Goal: Information Seeking & Learning: Learn about a topic

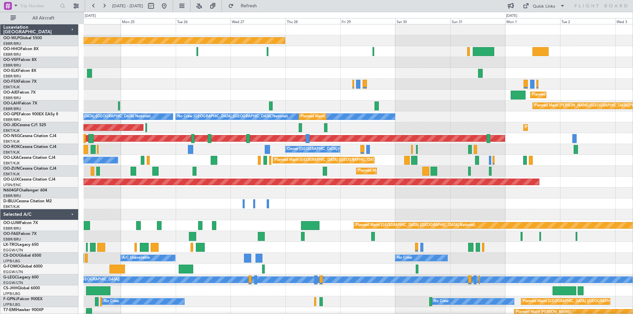
click at [16, 86] on div "Planned Maint Berlin (Brandenburg) Planned Maint London (Farnborough) Planned M…" at bounding box center [316, 163] width 633 height 302
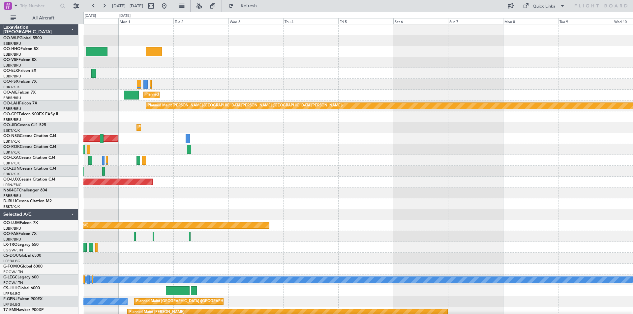
click at [3, 87] on div "Planned Maint London (Farnborough) Planned Maint Alton-st Louis (St Louis Regl)…" at bounding box center [316, 163] width 633 height 302
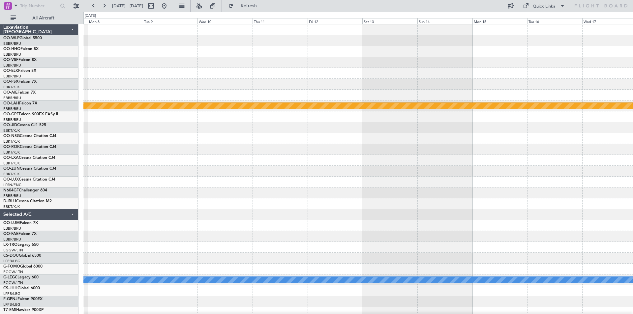
click at [57, 131] on div "Planned Maint Alton-st Louis (St Louis Regl) A/C Unavailable London (Luton) Pla…" at bounding box center [316, 163] width 633 height 302
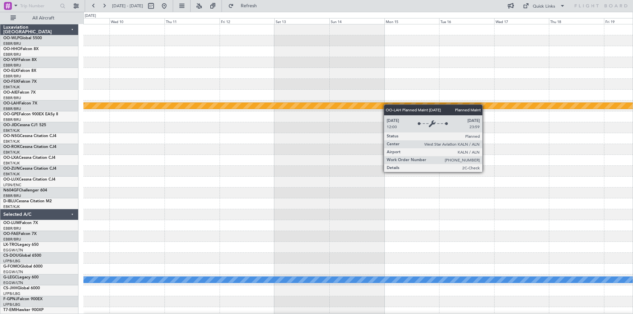
click at [20, 120] on div "Planned Maint Alton-st Louis (St Louis Regl) A/C Unavailable London (Luton) Lux…" at bounding box center [316, 163] width 633 height 302
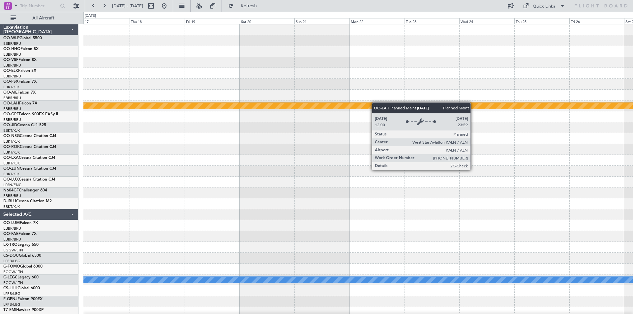
click at [130, 103] on div "Planned Maint Alton-st Louis (St Louis Regl) A/C Unavailable London (Luton)" at bounding box center [357, 176] width 549 height 305
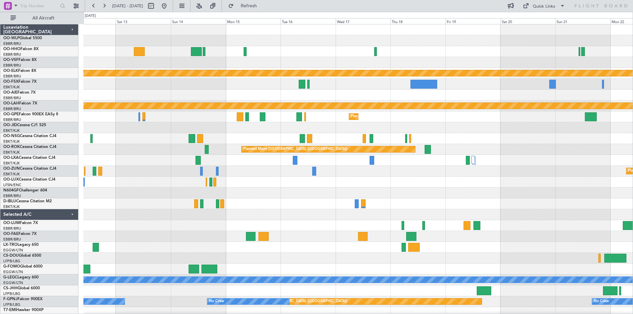
click at [632, 90] on html "20 Sep 2025 - 30 Sep 2025 Refresh Quick Links All Aircraft Planned Maint Kortri…" at bounding box center [316, 157] width 633 height 314
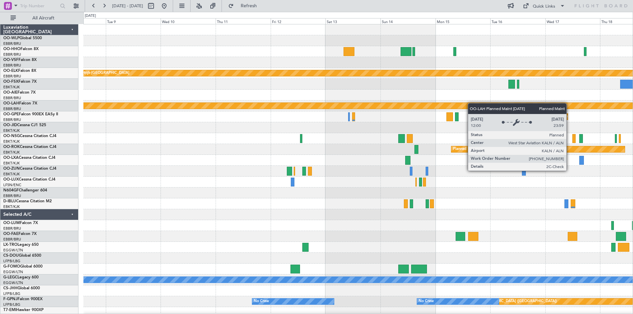
click at [604, 109] on div "Planned Maint Kortrijk-Wevelgem Planned Maint Alton-st Louis (St Louis Regl) Pl…" at bounding box center [357, 176] width 549 height 305
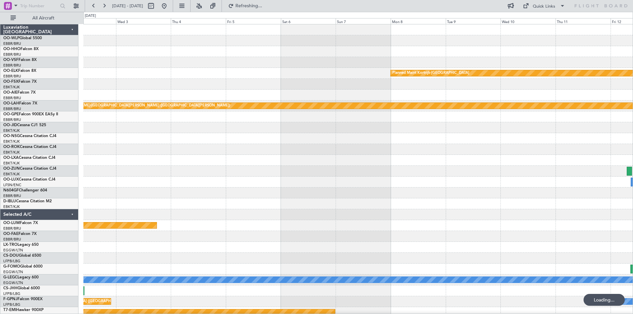
scroll to position [9, 0]
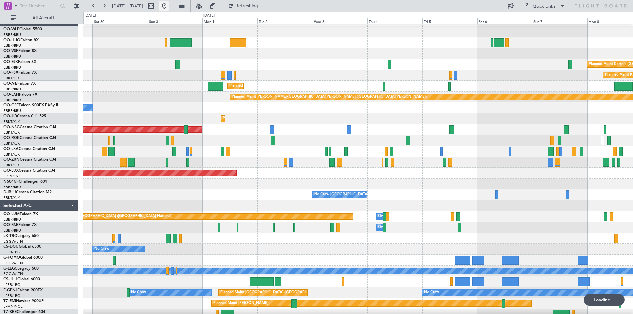
click at [169, 7] on button at bounding box center [164, 6] width 11 height 11
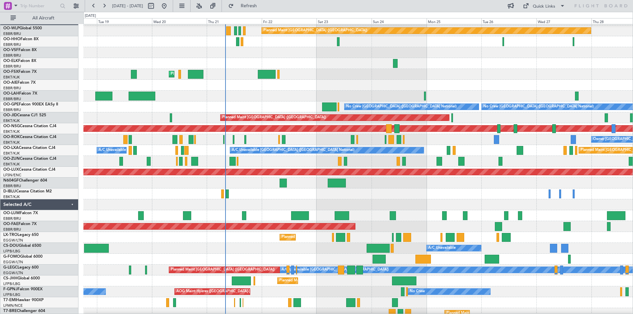
scroll to position [0, 0]
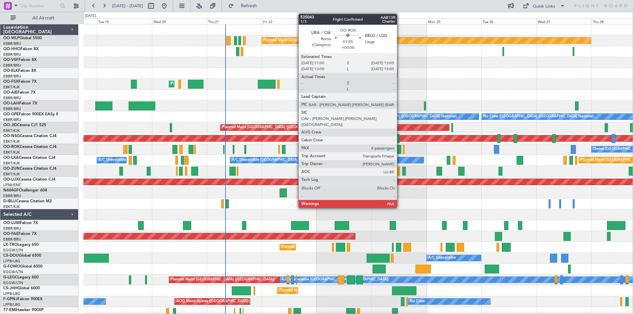
click at [400, 150] on div at bounding box center [398, 149] width 5 height 9
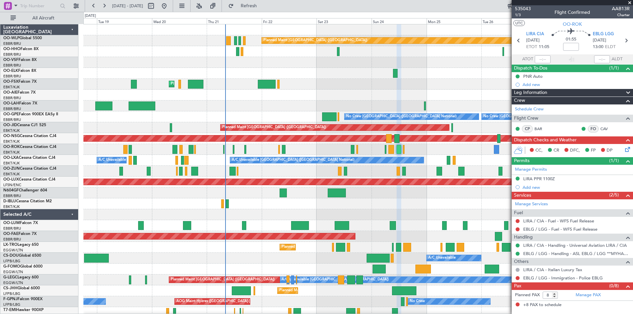
click at [627, 3] on span at bounding box center [629, 3] width 7 height 6
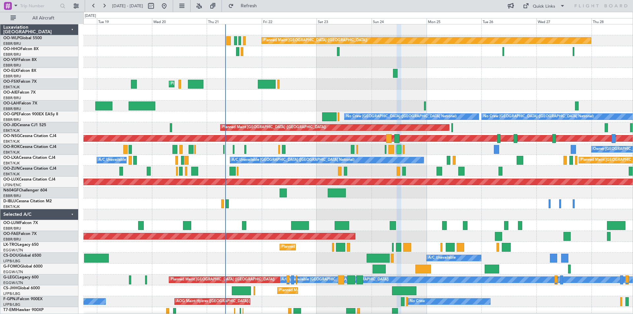
type input "0"
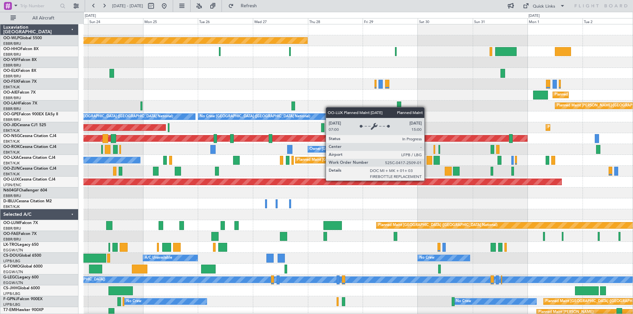
click at [150, 216] on div "Planned Maint Berlin (Brandenburg) Planned Maint London (Farnborough) Planned M…" at bounding box center [357, 176] width 549 height 305
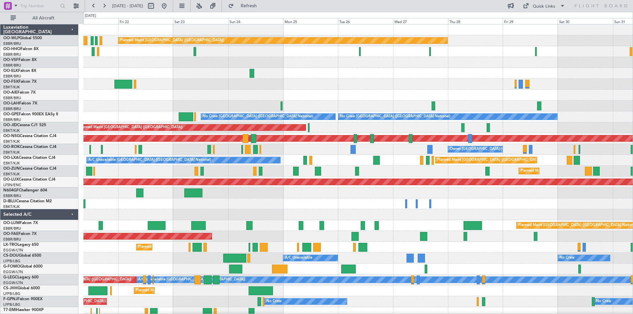
click at [574, 86] on div "Planned Maint Kortrijk-[GEOGRAPHIC_DATA]" at bounding box center [357, 84] width 549 height 11
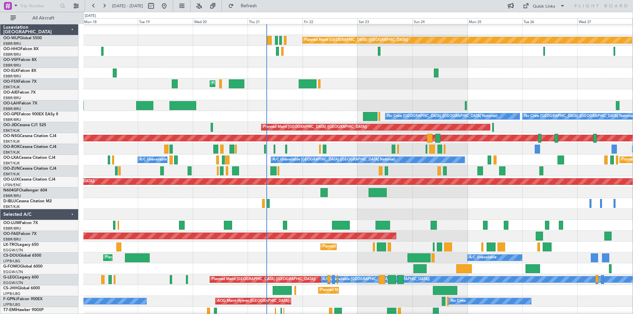
scroll to position [0, 0]
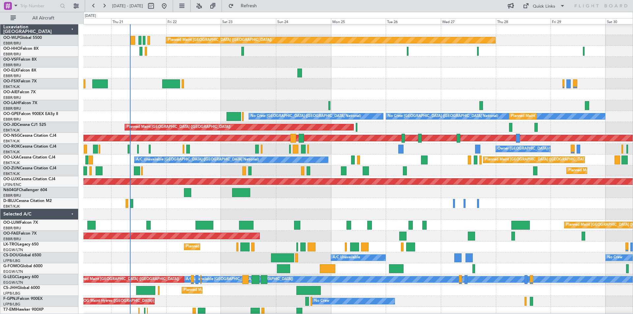
click at [284, 104] on div "Planned Maint [PERSON_NAME]-[GEOGRAPHIC_DATA][PERSON_NAME] ([GEOGRAPHIC_DATA][P…" at bounding box center [357, 105] width 549 height 11
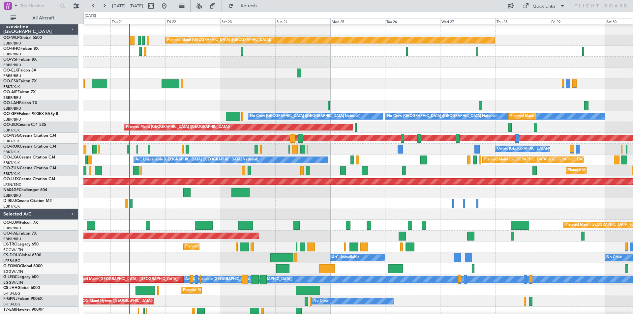
scroll to position [2, 0]
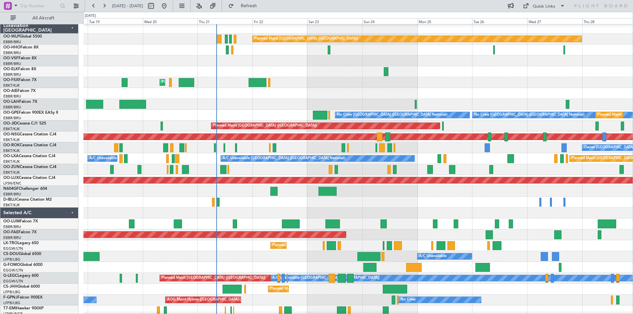
click at [406, 151] on div "Owner [GEOGRAPHIC_DATA]-[GEOGRAPHIC_DATA]" at bounding box center [357, 147] width 549 height 11
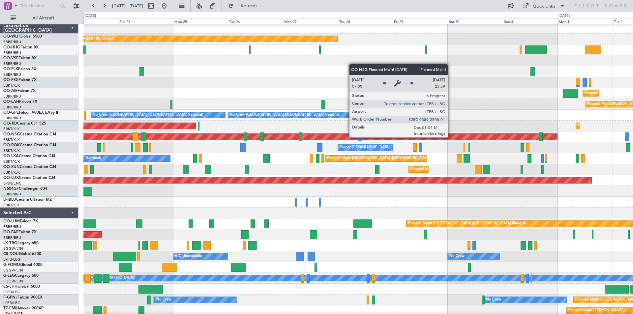
click at [206, 137] on div "Planned Maint [GEOGRAPHIC_DATA] ([GEOGRAPHIC_DATA])" at bounding box center [46, 137] width 1022 height 6
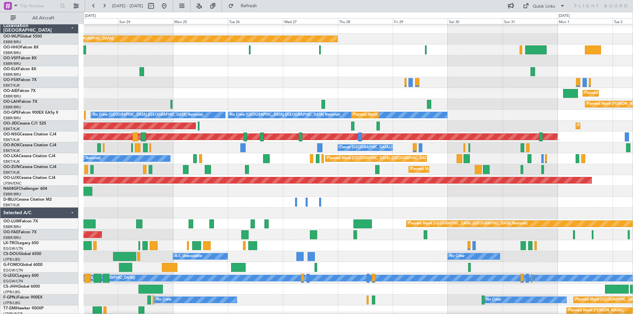
scroll to position [0, 0]
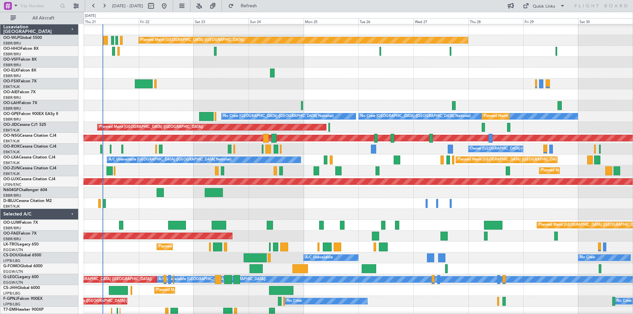
click at [341, 154] on div "Owner [GEOGRAPHIC_DATA]-[GEOGRAPHIC_DATA]" at bounding box center [357, 149] width 549 height 11
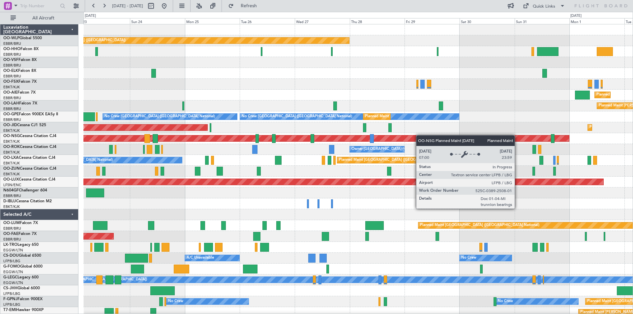
click at [419, 135] on div "Planned Maint Berlin (Brandenburg) Planned Maint London (Farnborough) Planned M…" at bounding box center [357, 187] width 549 height 326
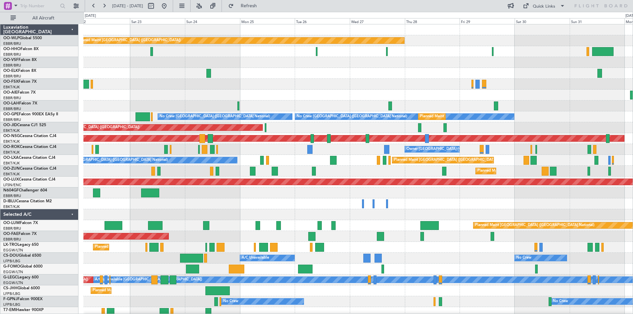
click at [422, 177] on div "Planned Maint Berlin (Brandenburg) Planned Maint Kortrijk-Wevelgem Planned Main…" at bounding box center [357, 192] width 549 height 337
click at [203, 214] on div at bounding box center [357, 214] width 549 height 11
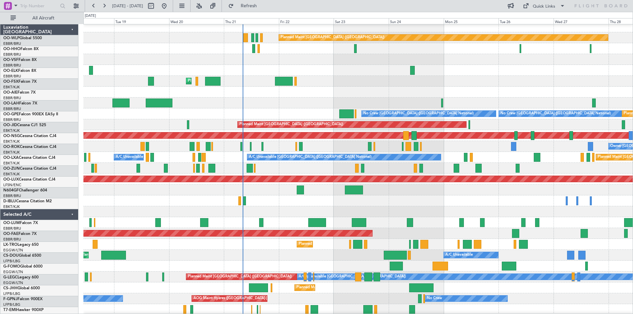
scroll to position [5, 0]
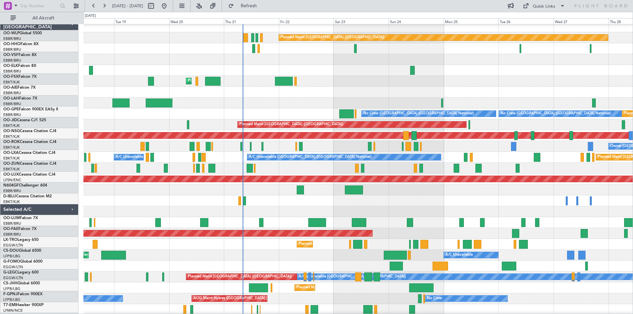
click at [421, 203] on div at bounding box center [357, 200] width 549 height 11
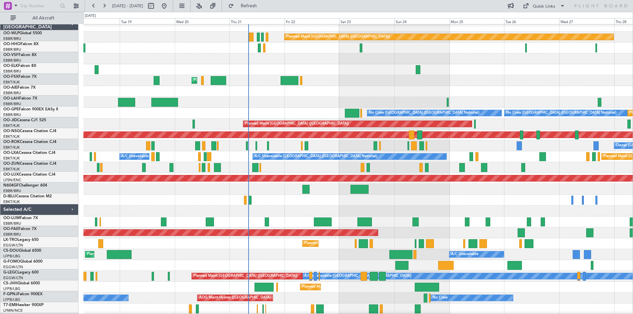
scroll to position [0, 0]
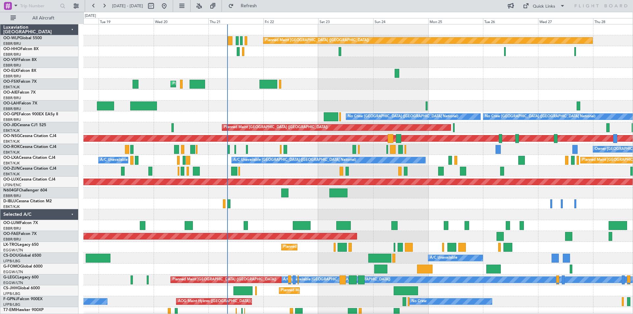
click at [278, 204] on div at bounding box center [357, 203] width 549 height 11
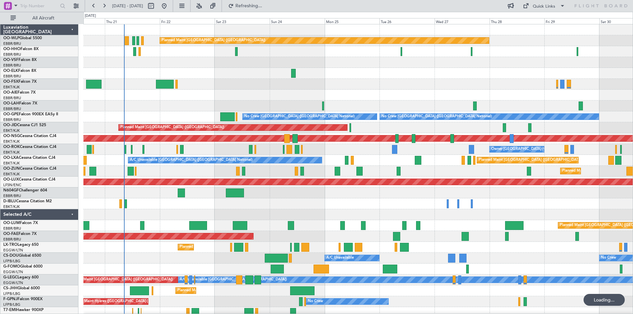
click at [327, 202] on div "Planned Maint Berlin (Brandenburg) Planned Maint Kortrijk-Wevelgem Planned Main…" at bounding box center [357, 176] width 549 height 305
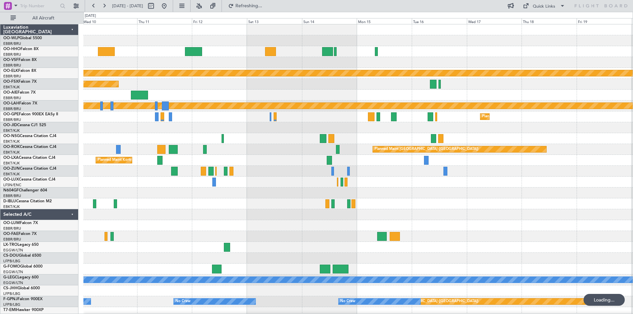
click at [225, 152] on div "Planned Maint Kortrijk-Wevelgem Planned Maint Kortrijk-Wevelgem Planned Maint A…" at bounding box center [357, 187] width 549 height 326
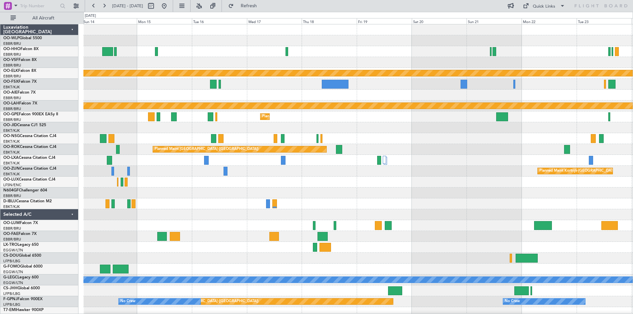
scroll to position [3, 0]
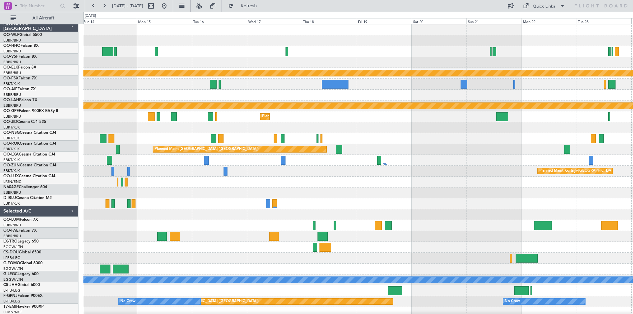
click at [117, 115] on div "Planned Maint [GEOGRAPHIC_DATA] ([GEOGRAPHIC_DATA] National)" at bounding box center [357, 116] width 549 height 11
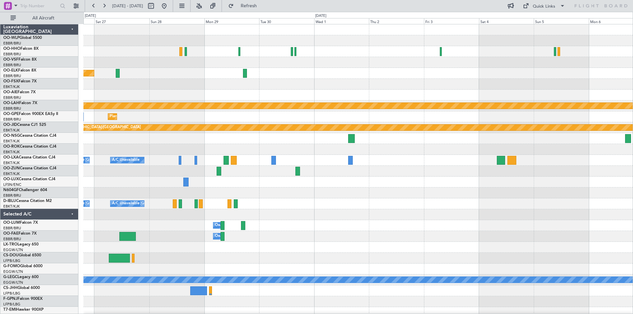
scroll to position [0, 0]
click at [0, 146] on div "Planned Maint Kortrijk-Wevelgem Planned Maint Alton-st Louis (St Louis Regl) Pl…" at bounding box center [316, 163] width 633 height 302
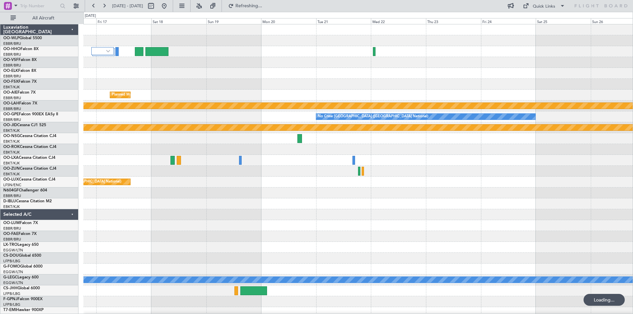
click at [111, 178] on div "Planned Maint Brussels (Brussels National) Planned Maint Alton-st Louis (St Lou…" at bounding box center [357, 176] width 549 height 305
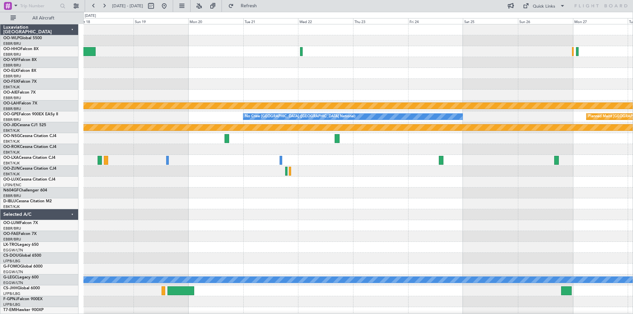
click at [397, 187] on div "Planned Maint Brussels (Brussels National) Planned Maint Alton-st Louis (St Lou…" at bounding box center [357, 176] width 549 height 305
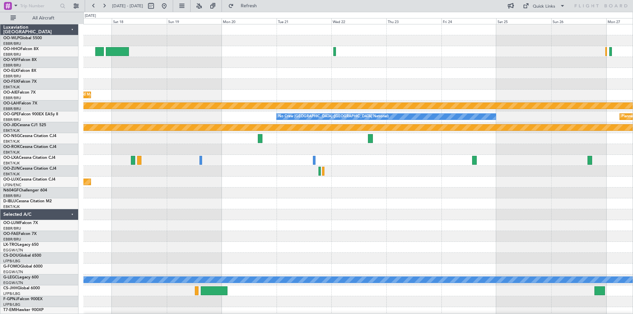
click at [294, 169] on div at bounding box center [357, 171] width 549 height 11
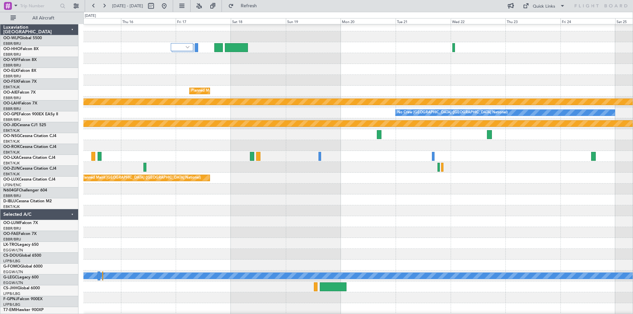
scroll to position [3, 0]
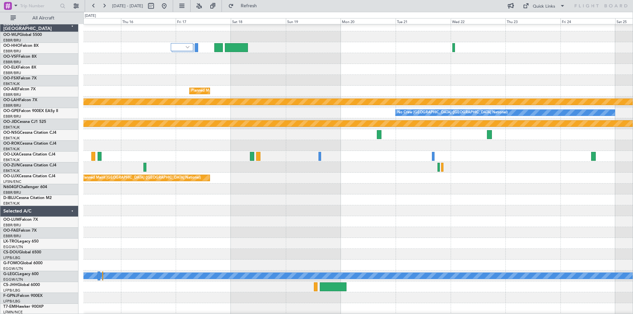
click at [328, 170] on div at bounding box center [357, 167] width 549 height 11
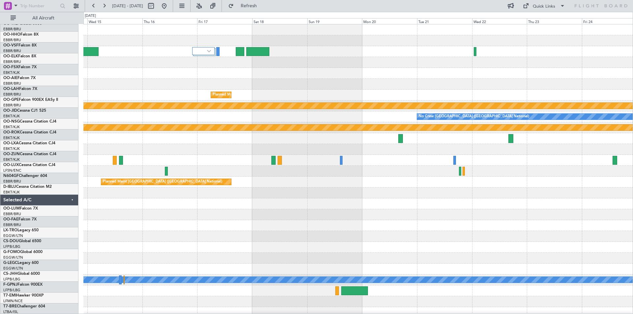
scroll to position [0, 0]
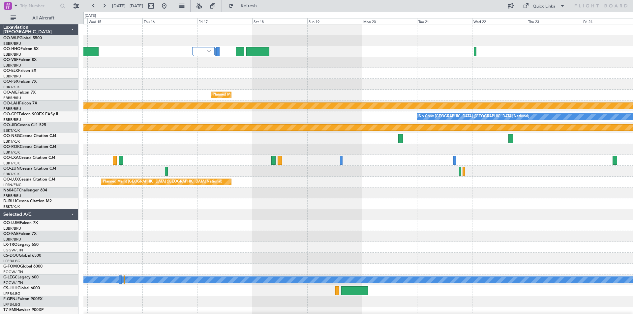
click at [173, 8] on fb-range-datepicker "14 Oct 2025 - 24 Oct 2025" at bounding box center [129, 6] width 88 height 12
click at [169, 6] on button at bounding box center [164, 6] width 11 height 11
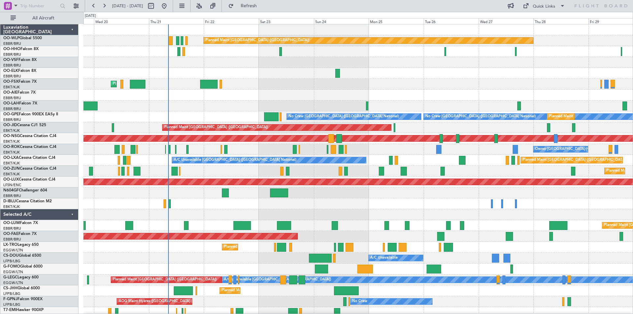
click at [208, 216] on div "Planned Maint Berlin (Brandenburg) AOG Maint Geneva (Cointrin) Planned Maint Ko…" at bounding box center [357, 176] width 549 height 305
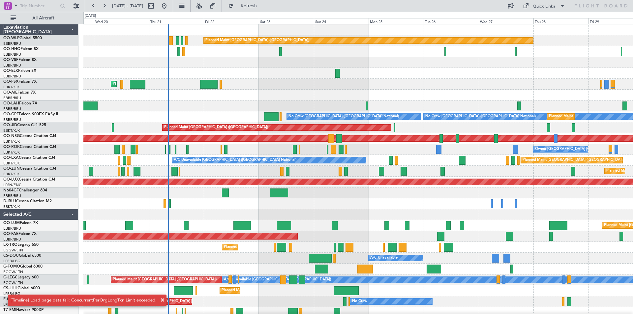
click at [161, 300] on span at bounding box center [163, 300] width 8 height 8
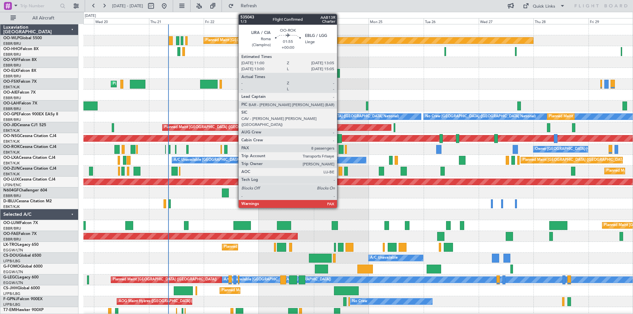
click at [340, 151] on div at bounding box center [340, 149] width 5 height 9
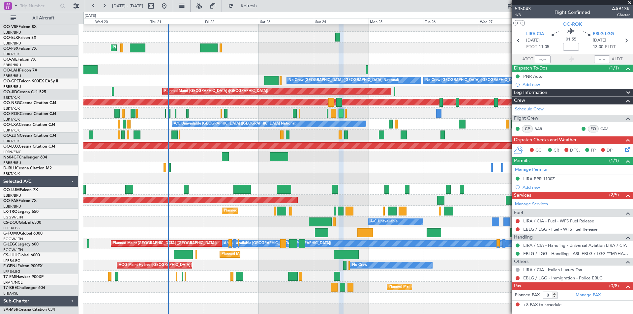
scroll to position [36, 0]
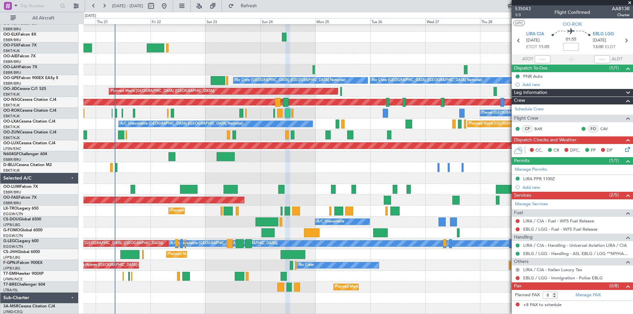
click at [136, 224] on div "Planned Maint Kortrijk-Wevelgem Planned Maint London (Farnborough) Planned Main…" at bounding box center [357, 151] width 549 height 326
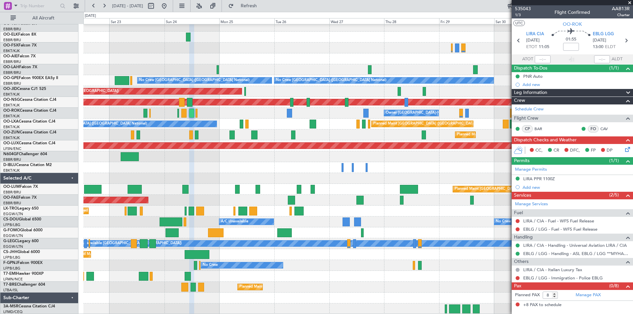
click at [229, 254] on div "Planned Maint Kortrijk-Wevelgem Planned Maint London (Farnborough) Planned Main…" at bounding box center [357, 151] width 549 height 326
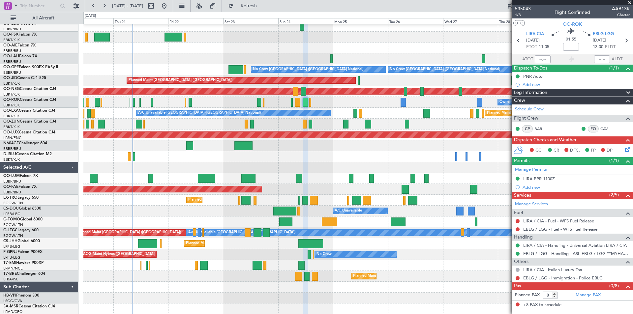
click at [520, 271] on fb-app "22 Aug 2025 - 01 Sep 2025 Refresh Quick Links All Aircraft Planned Maint Kortri…" at bounding box center [316, 159] width 633 height 309
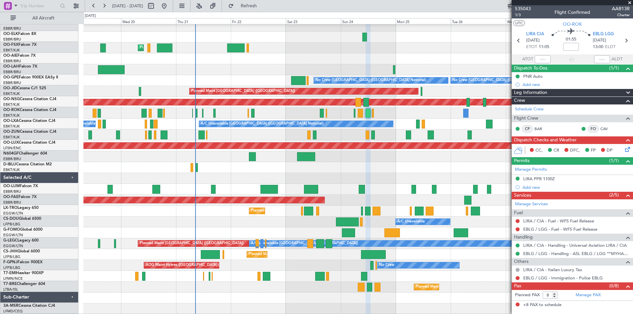
scroll to position [36, 0]
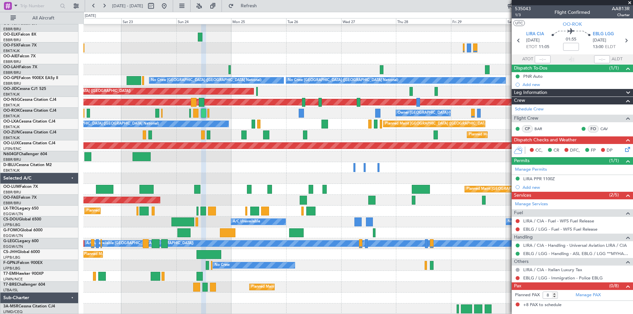
click at [253, 231] on div "Planned Maint Kortrijk-Wevelgem Planned Maint London (Farnborough) Planned Main…" at bounding box center [357, 151] width 549 height 326
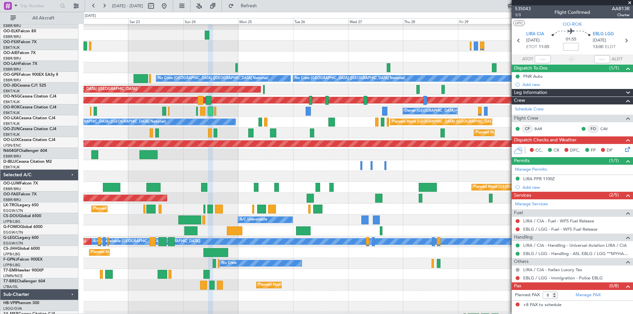
click at [553, 296] on fb-app "22 Aug 2025 - 01 Sep 2025 Refresh Quick Links All Aircraft Planned Maint Kortri…" at bounding box center [316, 159] width 633 height 309
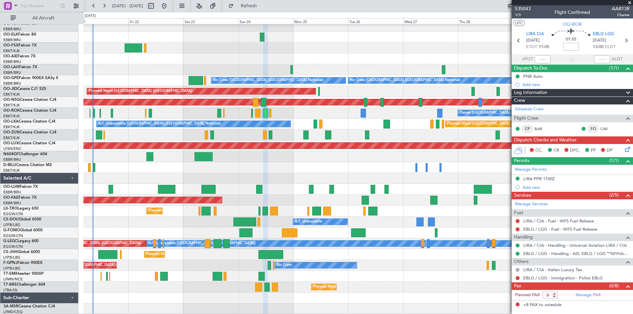
click at [628, 1] on span at bounding box center [629, 3] width 7 height 6
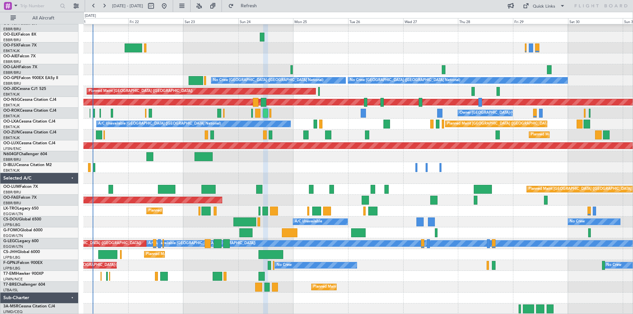
type input "0"
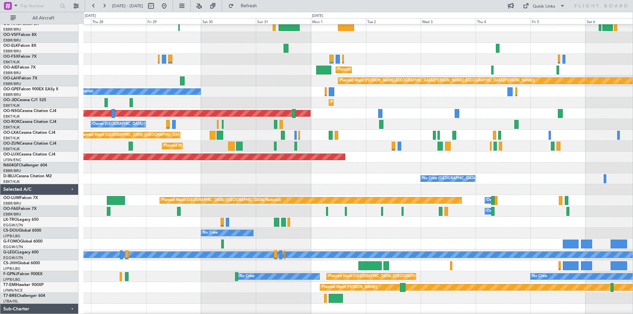
click at [91, 79] on div "Planned Maint Alton-st Louis (St Louis Regl)" at bounding box center [357, 80] width 549 height 11
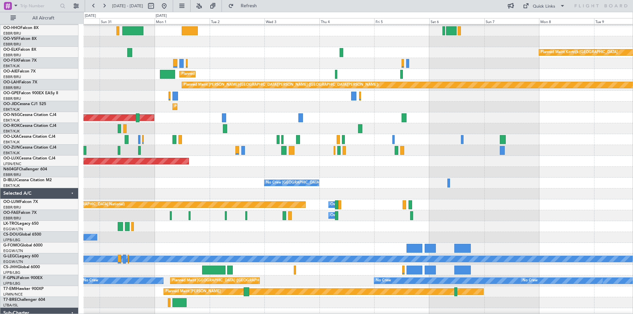
scroll to position [21, 0]
click at [253, 81] on div "Planned Maint Alton-st Louis (St Louis Regl)" at bounding box center [357, 85] width 549 height 11
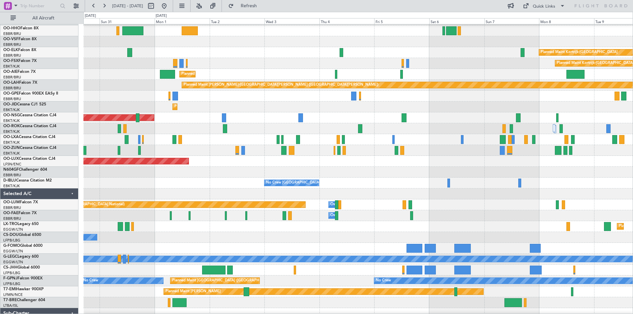
scroll to position [0, 0]
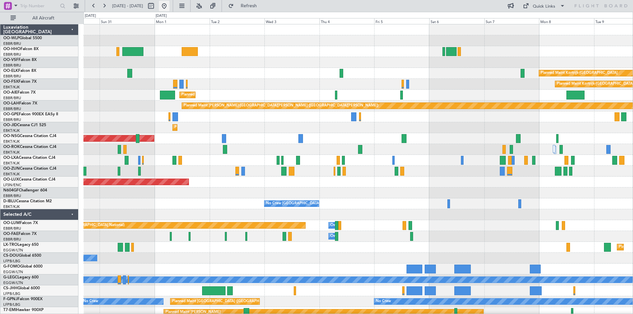
click at [169, 8] on button at bounding box center [164, 6] width 11 height 11
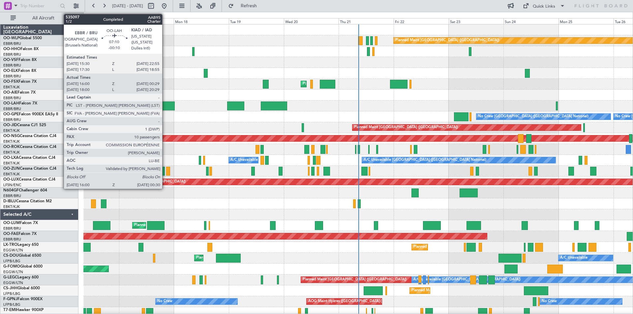
click at [165, 105] on div at bounding box center [165, 106] width 20 height 9
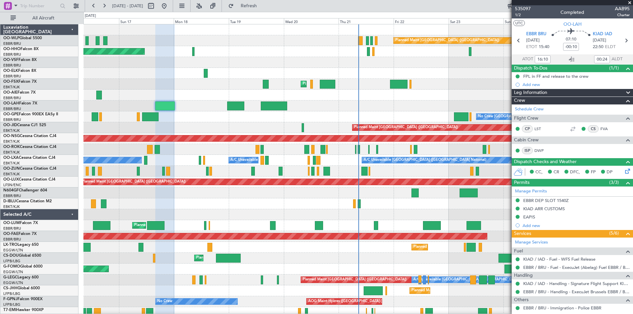
type input "18:10"
type input "20:24"
type input "16:10"
type input "00:24"
click at [631, 2] on span at bounding box center [629, 3] width 7 height 6
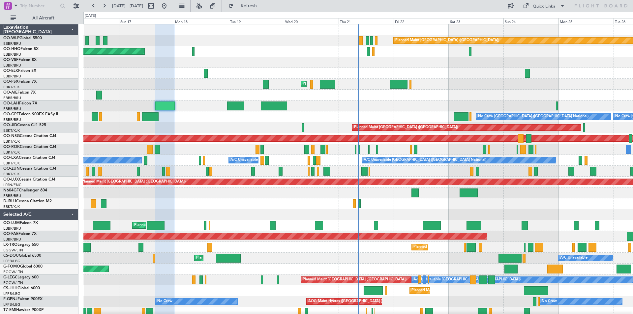
type input "0"
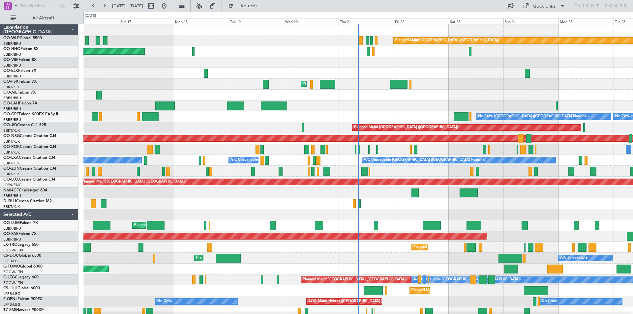
click at [334, 114] on div "No Crew Brussels (Brussels National) No Crew Brussels (Brussels National) Plann…" at bounding box center [357, 116] width 549 height 11
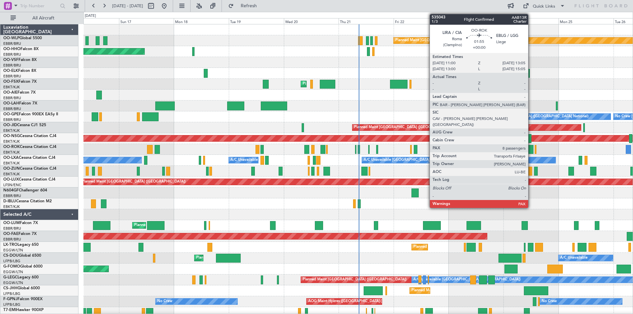
click at [531, 149] on div at bounding box center [530, 149] width 5 height 9
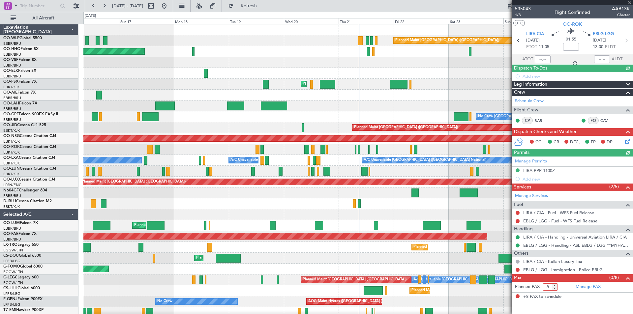
click at [554, 283] on form "Planned PAX 8" at bounding box center [541, 287] width 61 height 11
type input "9"
click at [555, 284] on input "9" at bounding box center [549, 286] width 15 height 7
click at [563, 287] on form "Planned PAX 9" at bounding box center [541, 287] width 61 height 11
click at [263, 4] on span "Refresh" at bounding box center [249, 6] width 28 height 5
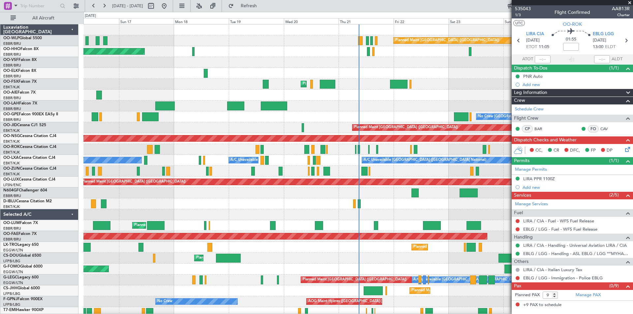
click at [381, 201] on div at bounding box center [357, 203] width 549 height 11
click at [630, 3] on span at bounding box center [629, 3] width 7 height 6
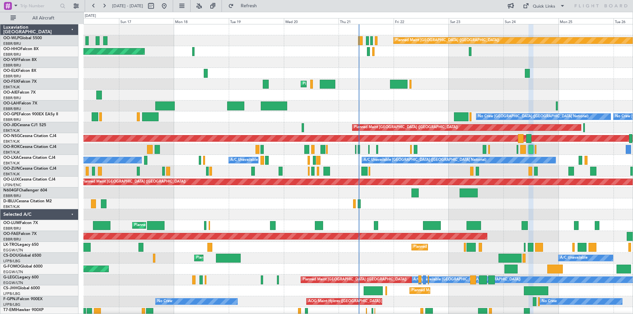
type input "0"
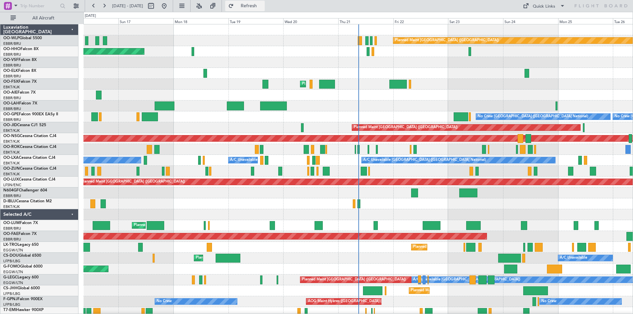
click at [263, 4] on span "Refresh" at bounding box center [249, 6] width 28 height 5
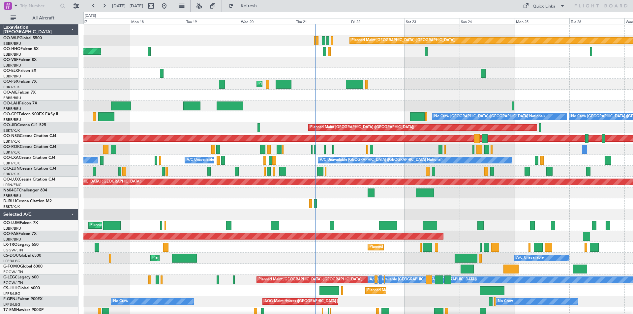
scroll to position [5, 0]
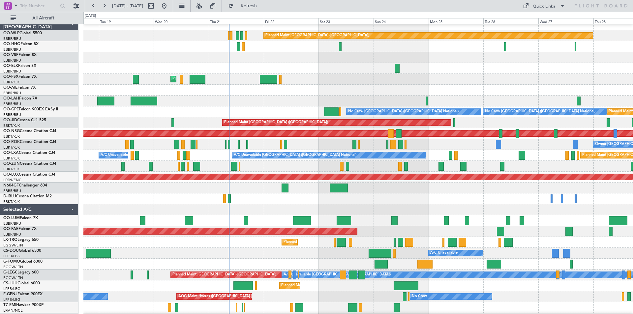
click at [312, 202] on div at bounding box center [357, 198] width 549 height 11
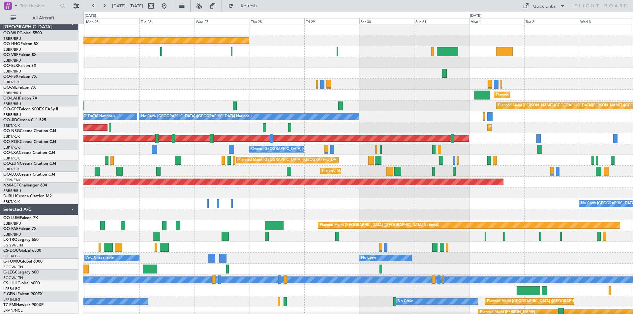
scroll to position [0, 0]
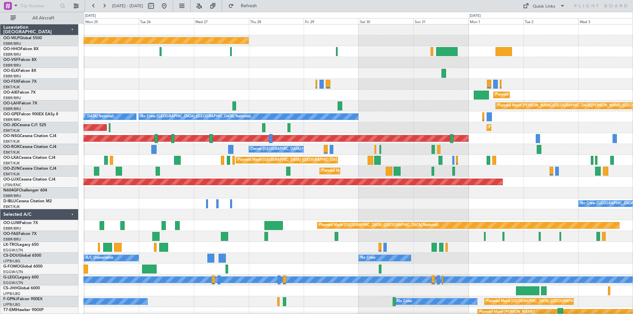
click at [229, 81] on div "Planned Maint Berlin (Brandenburg) Planned Maint London (Farnborough) Planned M…" at bounding box center [357, 176] width 549 height 305
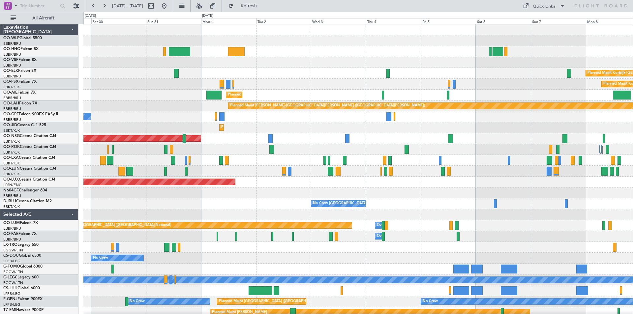
click at [0, 171] on div "Planned Maint Berlin (Brandenburg) Planned Maint Kortrijk-Wevelgem Planned Main…" at bounding box center [316, 163] width 633 height 302
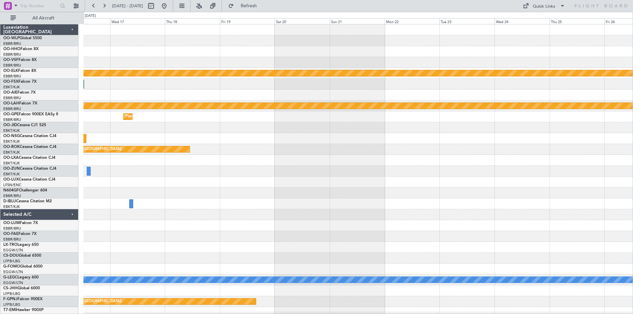
click at [45, 165] on div "Planned Maint Kortrijk-Wevelgem Planned Maint Alton-st Louis (St Louis Regl) Pl…" at bounding box center [316, 163] width 633 height 302
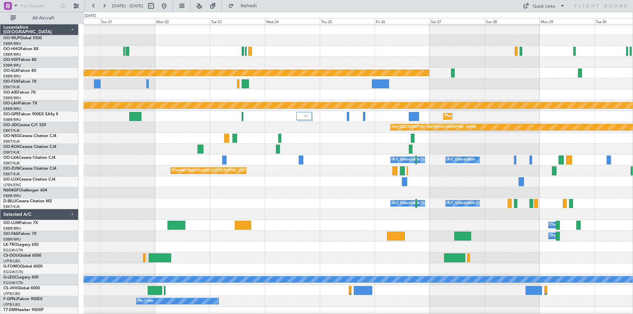
scroll to position [0, 0]
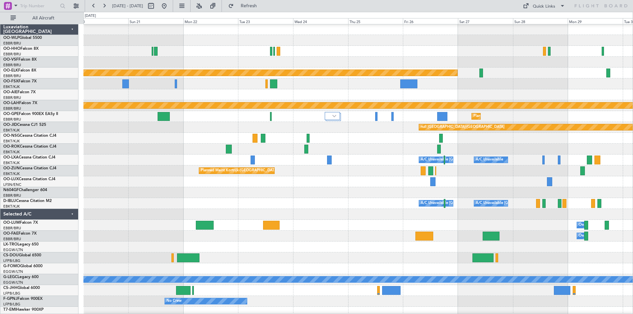
click at [409, 197] on div at bounding box center [357, 192] width 549 height 11
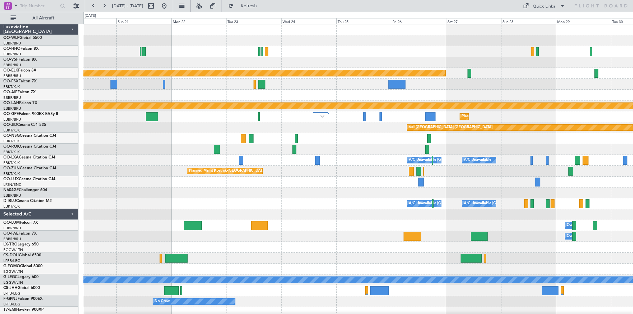
scroll to position [0, 0]
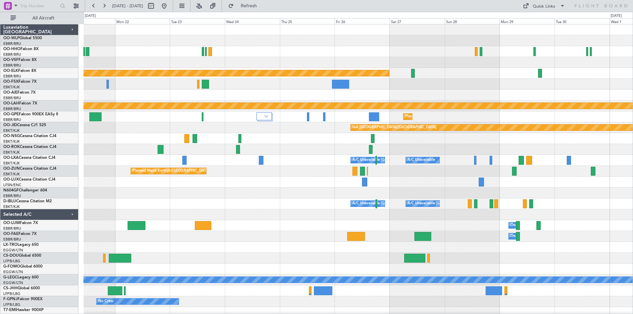
click at [318, 197] on div at bounding box center [357, 193] width 549 height 11
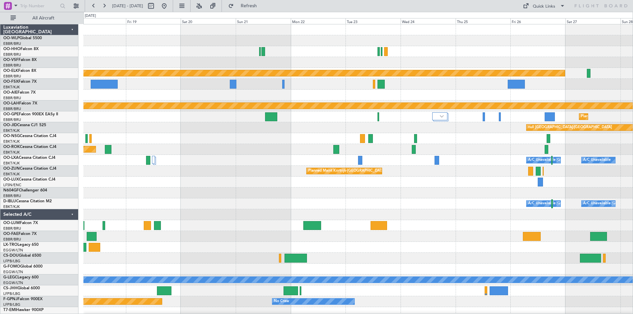
click at [393, 181] on div "Planned Maint Kortrijk-Wevelgem Planned Maint Alton-st Louis (St Louis Regl) Pl…" at bounding box center [357, 176] width 549 height 305
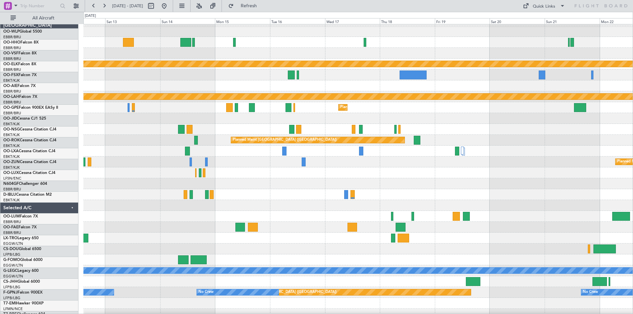
scroll to position [9, 0]
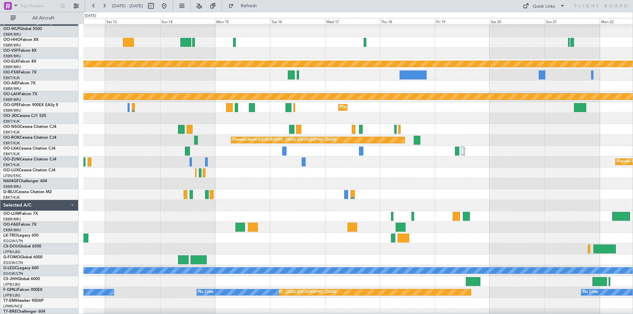
click at [547, 149] on div "Planned Maint Kortrijk-[GEOGRAPHIC_DATA]" at bounding box center [357, 151] width 549 height 11
click at [263, 7] on span "Refresh" at bounding box center [249, 6] width 28 height 5
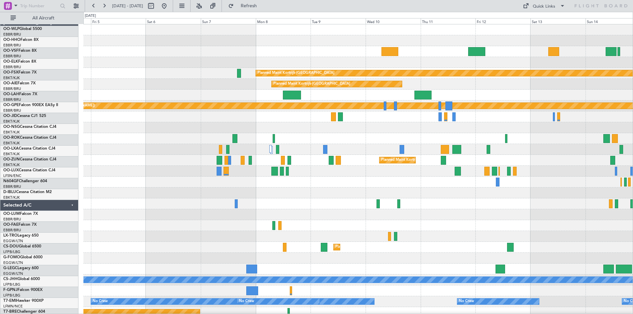
scroll to position [0, 0]
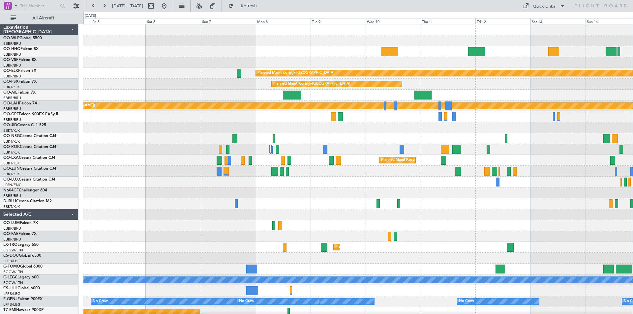
click at [632, 170] on html "12 Sep 2025 - 22 Sep 2025 Refresh Quick Links All Aircraft Planned Maint Kortri…" at bounding box center [316, 157] width 633 height 314
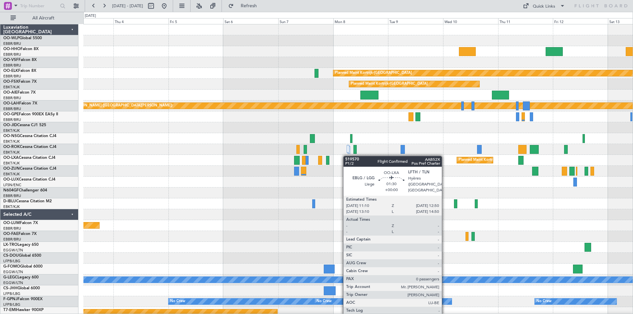
click at [632, 151] on html "12 Sep 2025 - 22 Sep 2025 Refresh Quick Links All Aircraft Planned Maint Kortri…" at bounding box center [316, 157] width 633 height 314
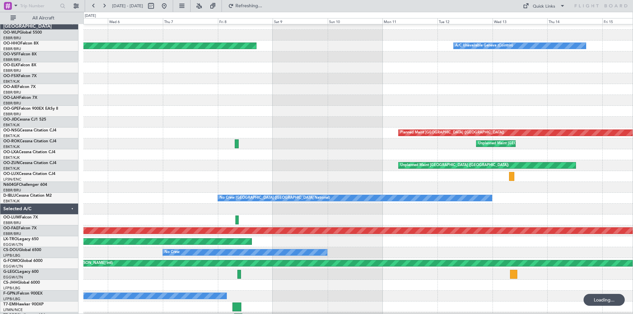
scroll to position [15, 0]
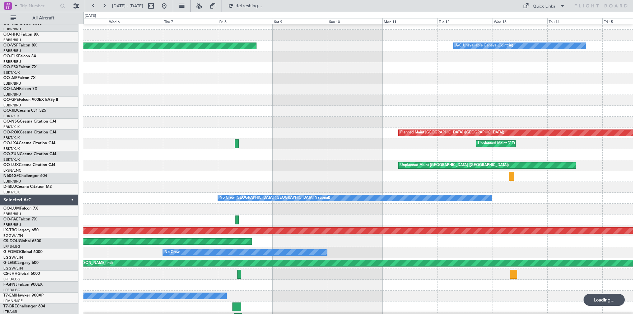
click at [596, 171] on div "Planned Maint [GEOGRAPHIC_DATA] ([GEOGRAPHIC_DATA])" at bounding box center [357, 176] width 549 height 11
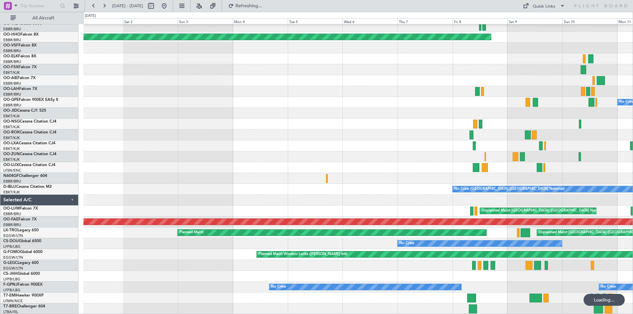
click at [407, 149] on div "Planned Maint Geneva (Cointrin) A/C Unavailable Geneva (Cointrin) No Crew Bruss…" at bounding box center [357, 162] width 549 height 305
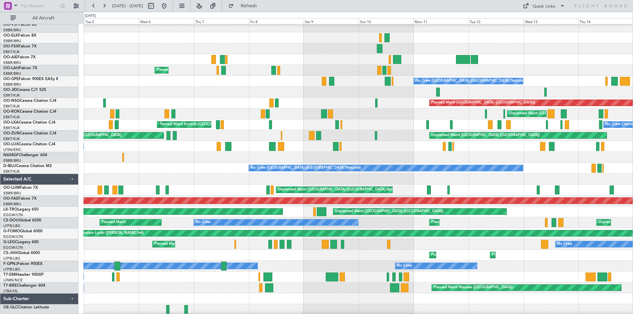
scroll to position [35, 0]
click at [66, 170] on div "Planned Maint Geneva (Cointrin) A/C Unavailable Geneva (Cointrin) AOG Maint Gen…" at bounding box center [316, 163] width 633 height 302
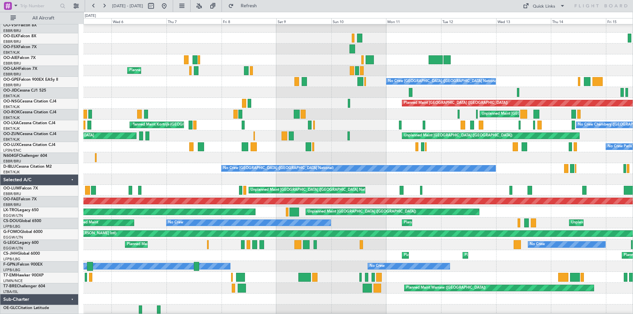
scroll to position [37, 0]
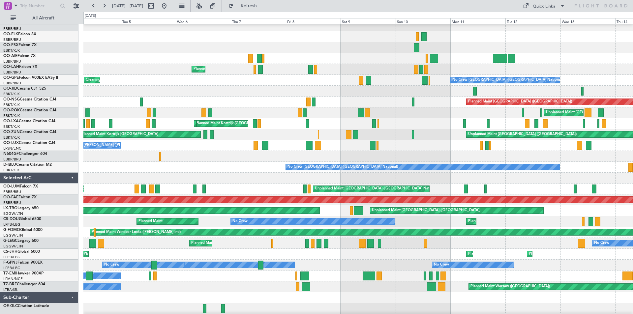
click at [342, 154] on div at bounding box center [357, 156] width 549 height 11
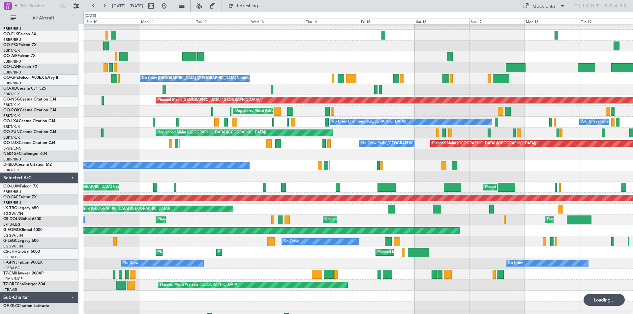
click at [132, 116] on div "Unplanned Maint Kortrijk-Wevelgem" at bounding box center [357, 111] width 549 height 11
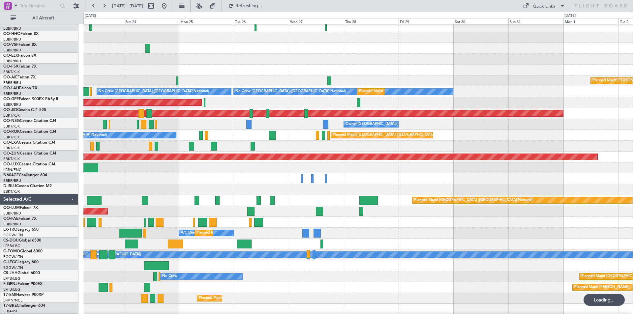
scroll to position [15, 0]
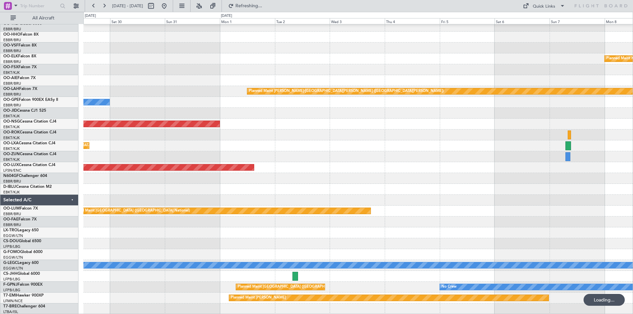
click at [245, 115] on div "Planned Maint Berlin (Brandenburg) Planned Maint Kortrijk-Wevelgem Planned Main…" at bounding box center [357, 162] width 549 height 305
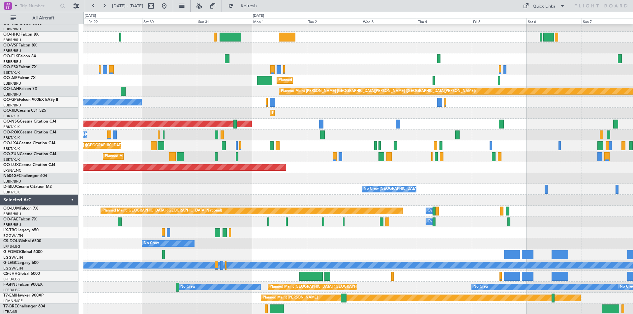
click at [181, 68] on div "Planned Maint Berlin (Brandenburg) Planned Maint Kortrijk-Wevelgem Planned Main…" at bounding box center [357, 162] width 549 height 305
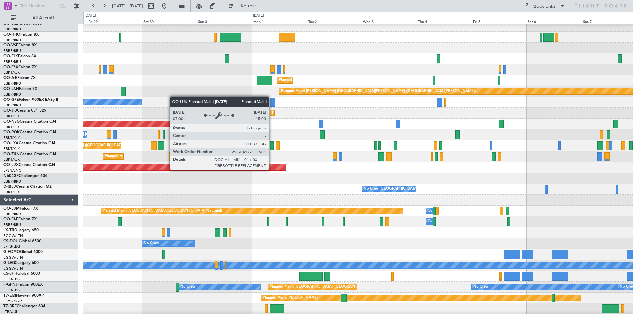
scroll to position [3, 0]
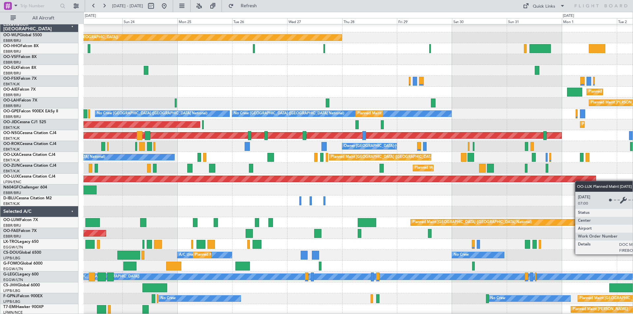
click at [582, 181] on div "Planned Maint [GEOGRAPHIC_DATA] ([GEOGRAPHIC_DATA])" at bounding box center [147, 179] width 896 height 6
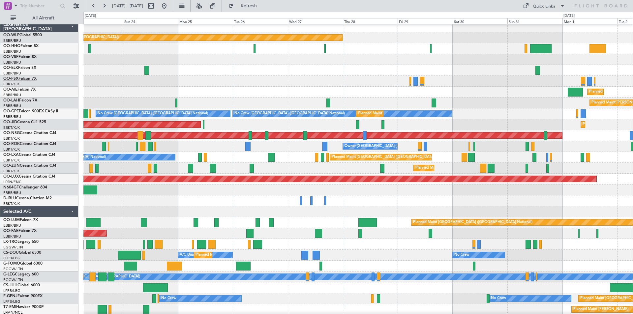
click at [24, 79] on link "OO-FSX Falcon 7X" at bounding box center [19, 79] width 33 height 4
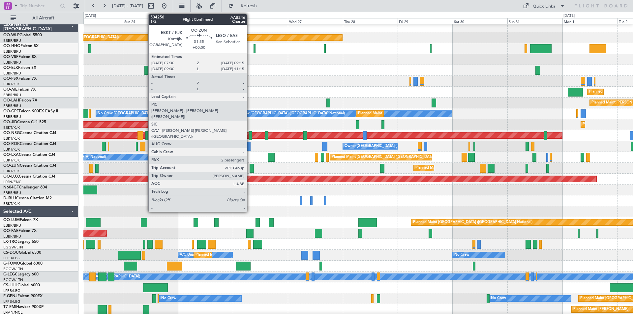
click at [250, 166] on div at bounding box center [251, 168] width 4 height 9
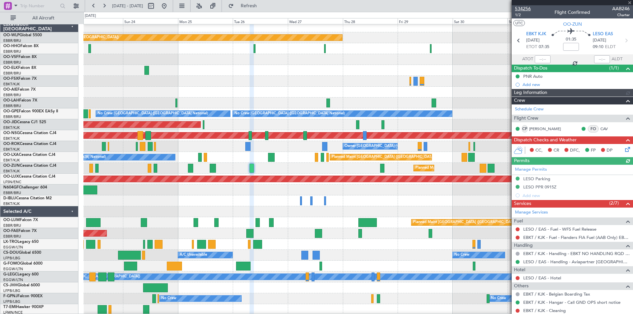
click at [525, 8] on span "534256" at bounding box center [523, 8] width 16 height 7
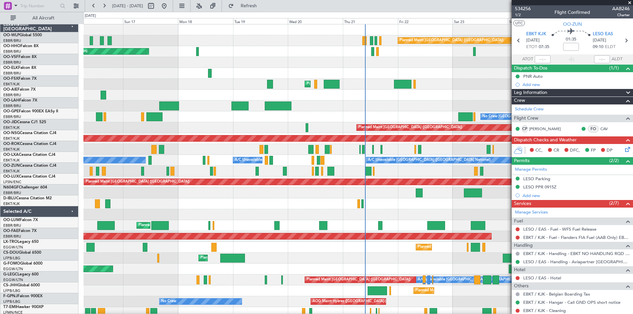
scroll to position [0, 0]
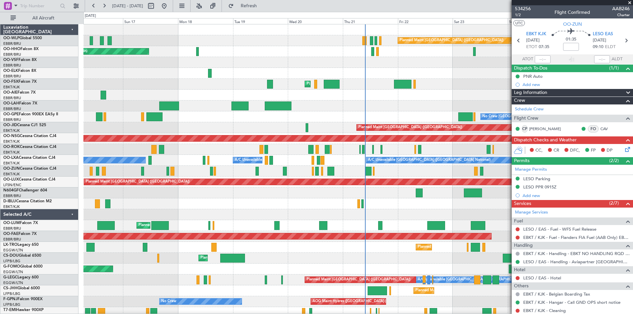
click at [548, 185] on fb-app "23 Aug 2025 - 02 Sep 2025 Refresh Quick Links All Aircraft Planned Maint Berlin…" at bounding box center [316, 159] width 633 height 309
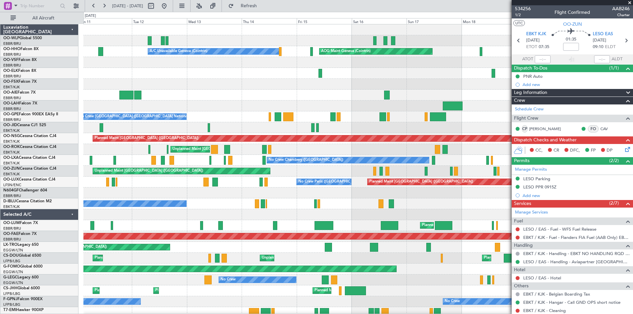
click at [571, 201] on fb-app "23 Aug 2025 - 02 Sep 2025 Refresh Quick Links All Aircraft Planned Maint Berlin…" at bounding box center [316, 159] width 633 height 309
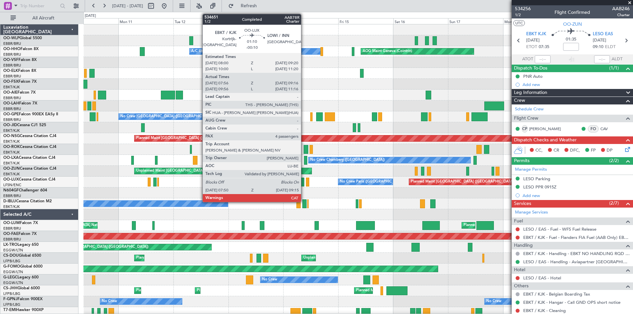
click at [304, 181] on div at bounding box center [302, 182] width 3 height 9
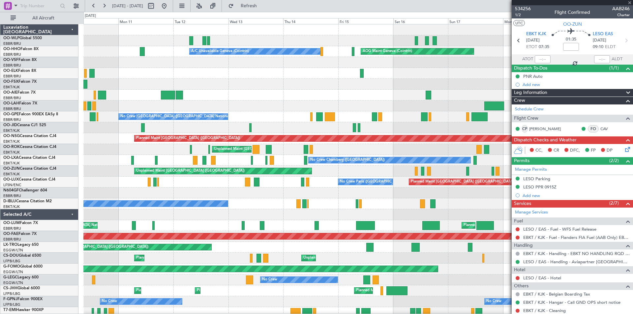
type input "-00:10"
type input "08:01"
type input "09:11"
type input "4"
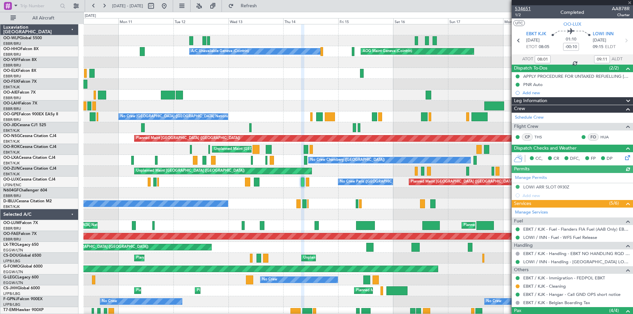
click at [526, 6] on span "534651" at bounding box center [523, 8] width 16 height 7
click at [265, 1] on button "Refresh" at bounding box center [245, 6] width 40 height 11
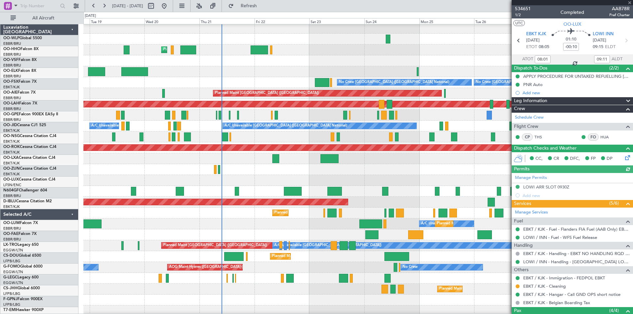
click at [0, 92] on div "AOG Maint Geneva (Cointrin) Planned Maint Kortrijk-Wevelgem No Crew Brussels (B…" at bounding box center [316, 163] width 633 height 302
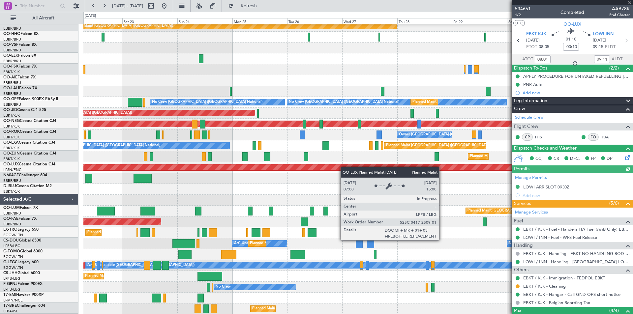
scroll to position [15, 0]
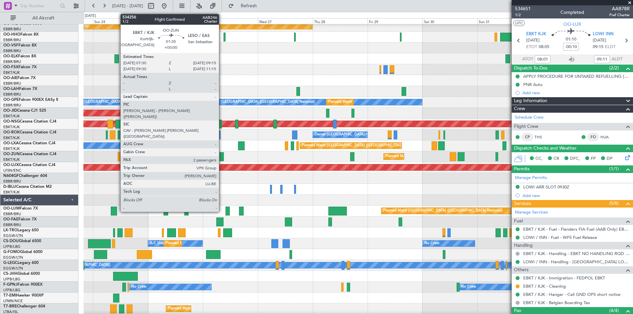
click at [222, 156] on div at bounding box center [221, 156] width 4 height 9
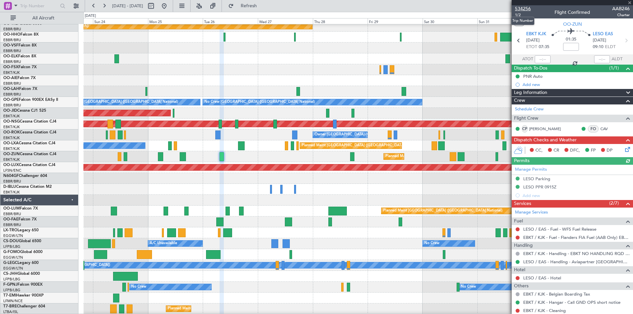
click at [525, 7] on span "534256" at bounding box center [523, 8] width 16 height 7
click at [263, 4] on span "Refresh" at bounding box center [249, 6] width 28 height 5
click at [263, 8] on span "Refresh" at bounding box center [249, 6] width 28 height 5
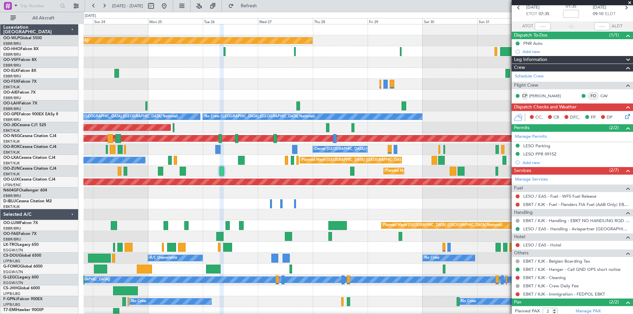
scroll to position [0, 0]
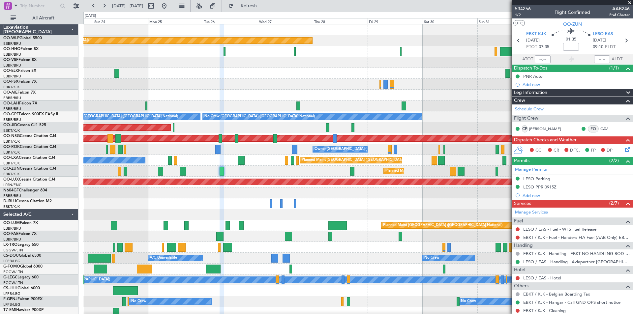
click at [629, 2] on span at bounding box center [629, 3] width 7 height 6
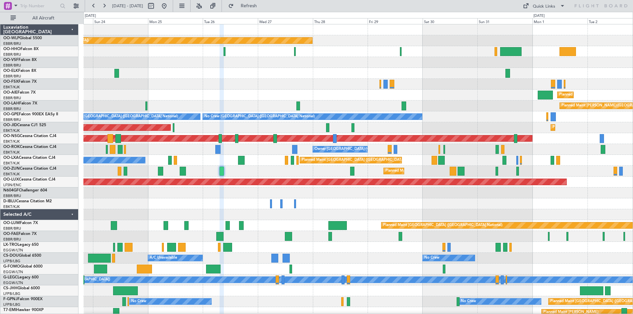
type input "0"
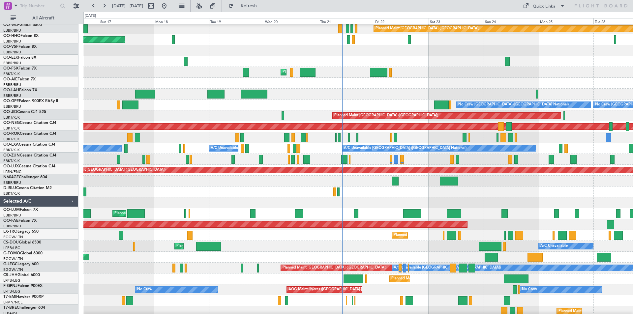
scroll to position [12, 0]
click at [572, 160] on div at bounding box center [573, 159] width 6 height 9
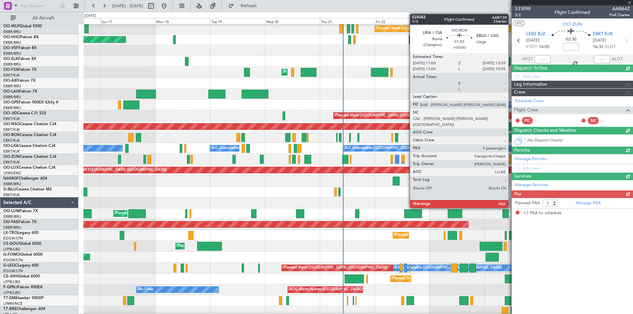
click at [511, 139] on div at bounding box center [511, 137] width 5 height 9
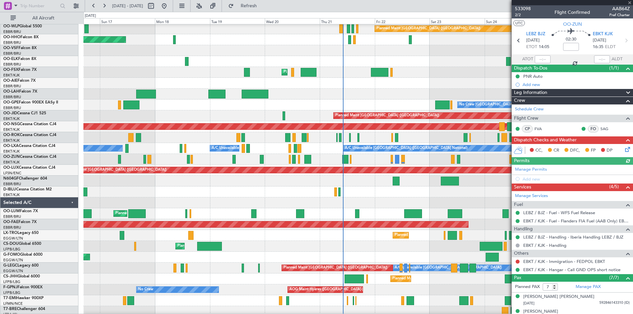
type input "9"
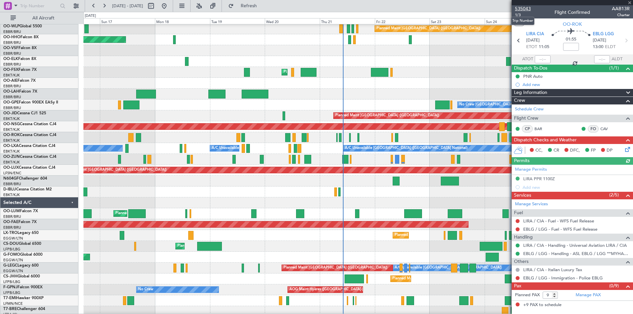
click at [519, 9] on span "535043" at bounding box center [523, 8] width 16 height 7
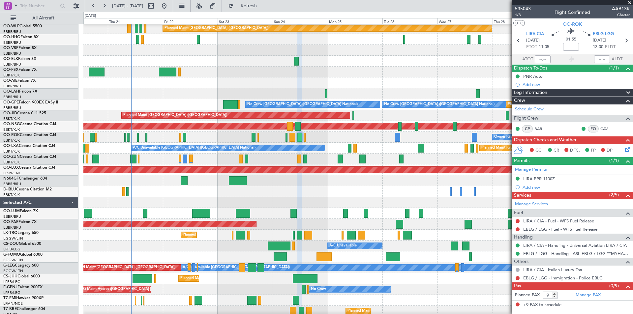
scroll to position [12, 0]
click at [245, 79] on div "Planned Maint London (Farnborough)" at bounding box center [357, 82] width 549 height 11
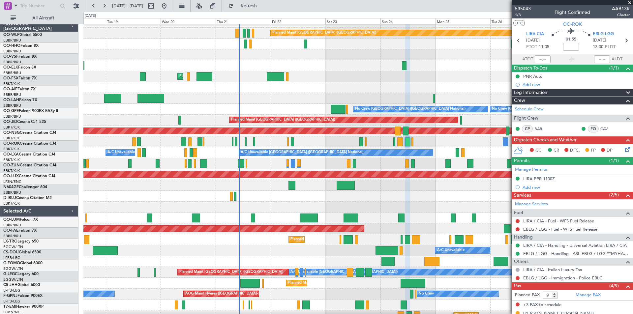
scroll to position [12, 0]
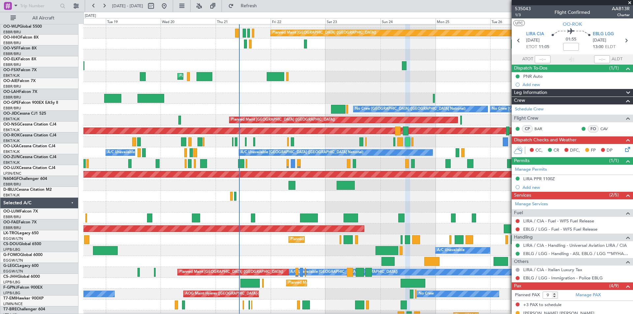
click at [224, 94] on div at bounding box center [357, 98] width 549 height 11
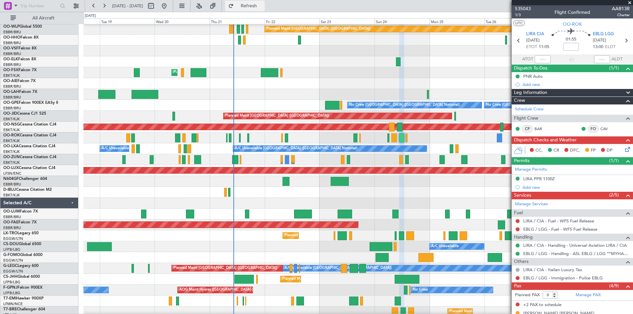
click at [263, 4] on span "Refresh" at bounding box center [249, 6] width 28 height 5
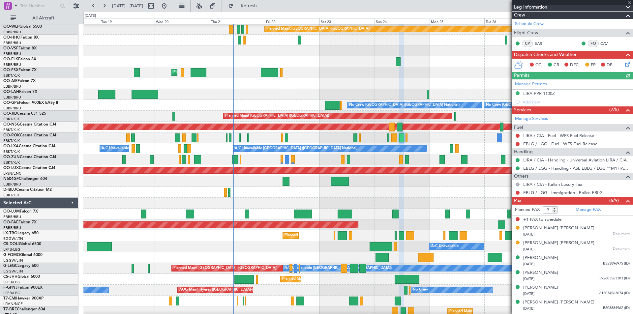
scroll to position [114, 0]
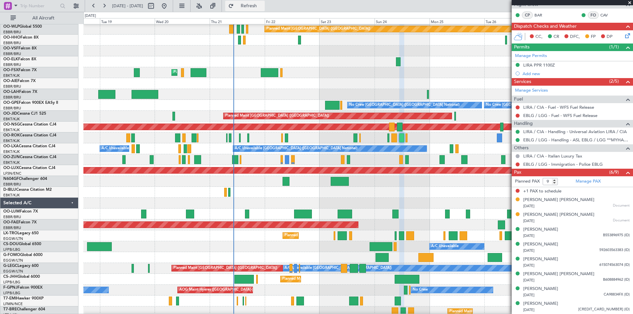
click at [265, 10] on button "Refresh" at bounding box center [245, 6] width 40 height 11
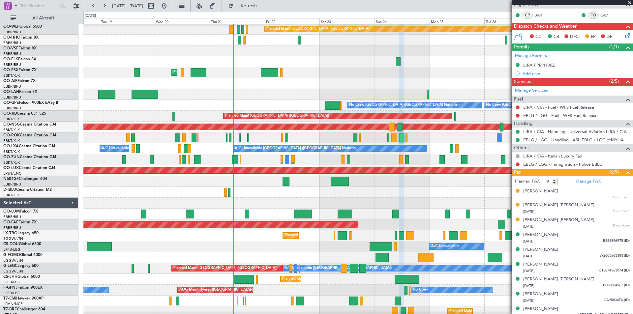
click at [275, 90] on div at bounding box center [357, 94] width 549 height 11
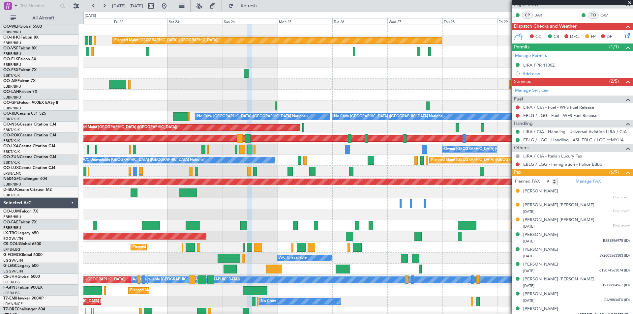
scroll to position [0, 0]
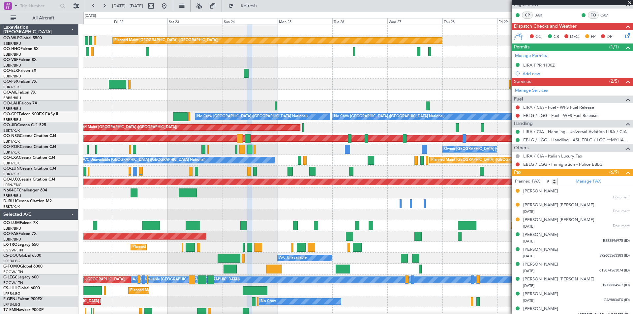
click at [160, 79] on div "Planned Maint Berlin (Brandenburg) Planned Maint Kortrijk-Wevelgem Planned Main…" at bounding box center [357, 176] width 549 height 305
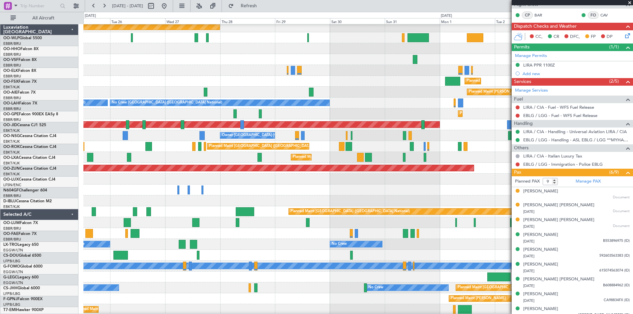
click at [210, 88] on div "Planned Maint [PERSON_NAME]-[GEOGRAPHIC_DATA][PERSON_NAME] ([GEOGRAPHIC_DATA][P…" at bounding box center [357, 92] width 549 height 11
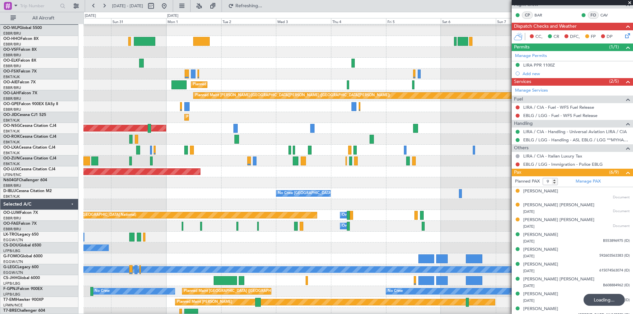
click at [132, 112] on div "Planned Maint Kortrijk-[GEOGRAPHIC_DATA]" at bounding box center [357, 117] width 549 height 11
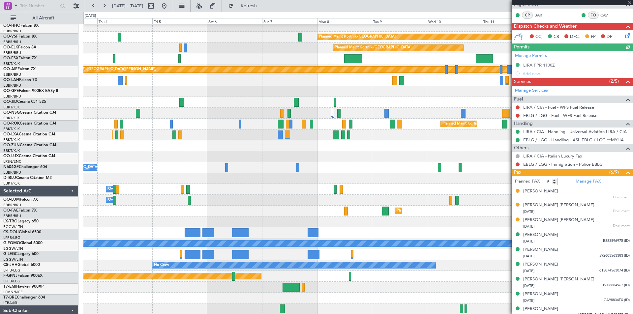
scroll to position [36, 0]
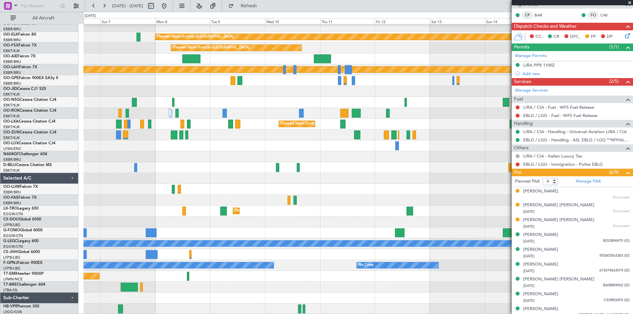
click at [289, 78] on div "Planned Maint Kortrijk-Wevelgem Planned Maint Kortrijk-Wevelgem Planned Maint A…" at bounding box center [357, 151] width 549 height 326
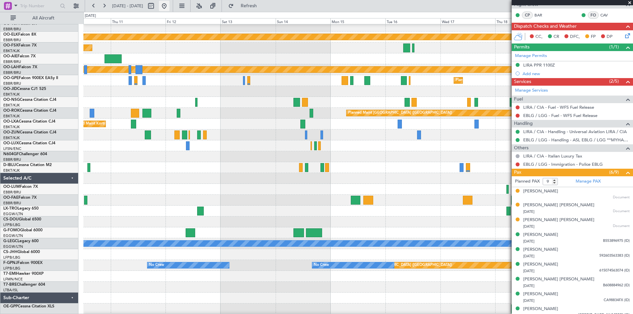
click at [169, 10] on button at bounding box center [164, 6] width 11 height 11
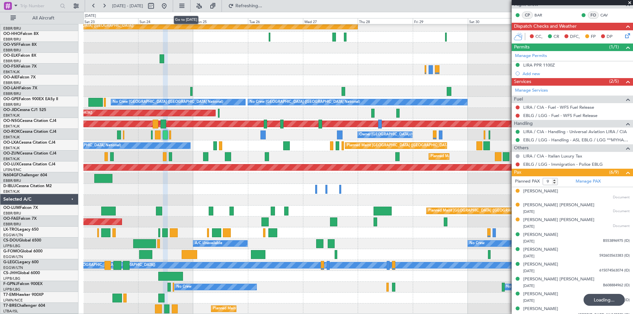
scroll to position [15, 0]
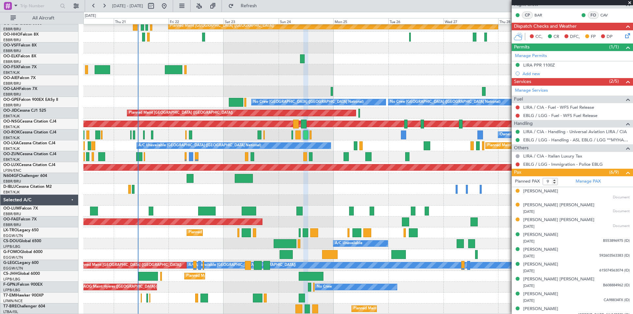
click at [108, 75] on div "Planned Maint [GEOGRAPHIC_DATA] ([GEOGRAPHIC_DATA])" at bounding box center [357, 80] width 549 height 11
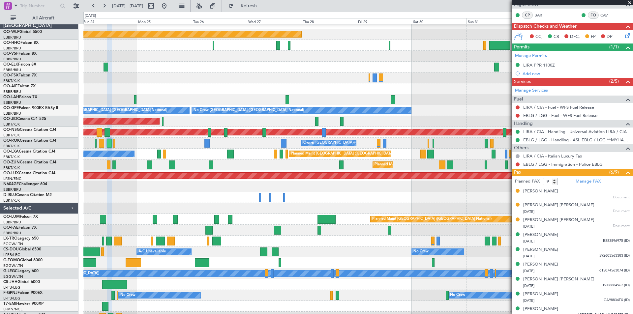
scroll to position [0, 0]
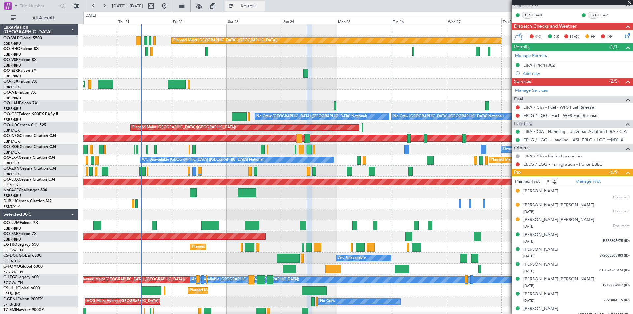
click at [263, 4] on span "Refresh" at bounding box center [249, 6] width 28 height 5
click at [629, 2] on span at bounding box center [629, 3] width 7 height 6
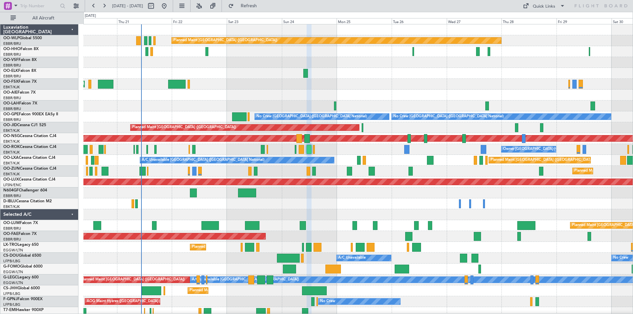
type input "0"
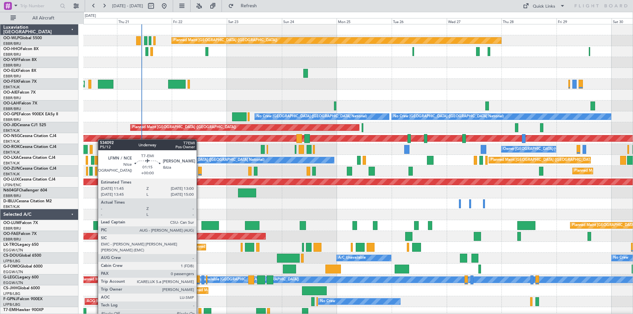
click at [199, 313] on div at bounding box center [199, 312] width 3 height 9
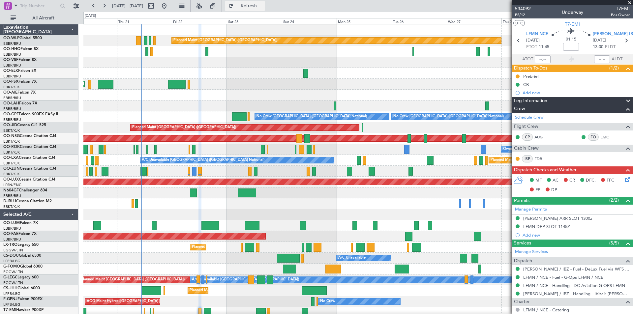
click at [263, 5] on span "Refresh" at bounding box center [249, 6] width 28 height 5
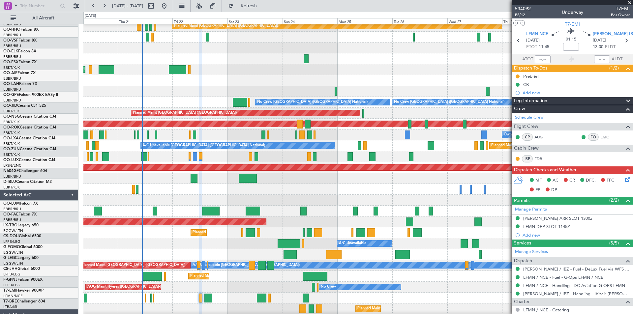
scroll to position [15, 0]
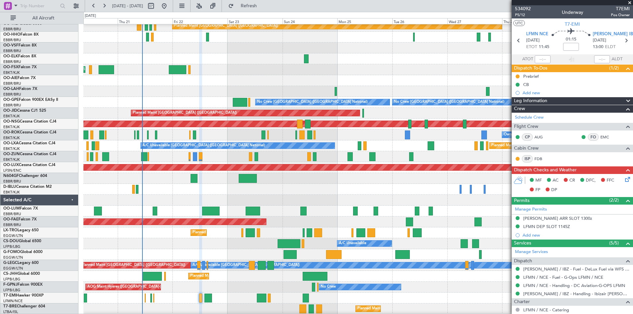
click at [252, 186] on div at bounding box center [357, 189] width 549 height 11
click at [630, 1] on span at bounding box center [629, 3] width 7 height 6
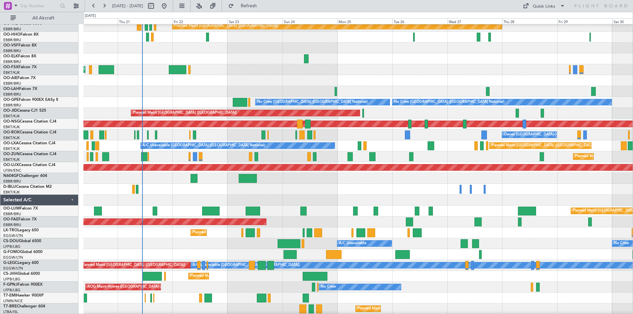
click at [242, 195] on div at bounding box center [357, 200] width 549 height 11
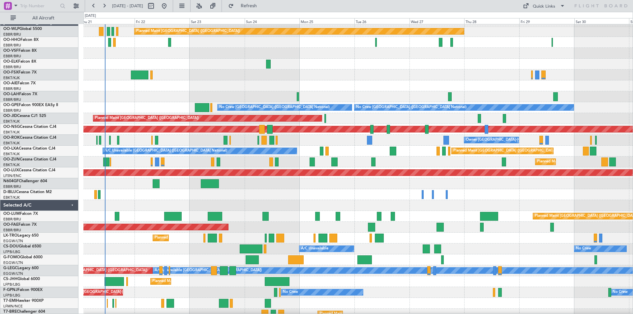
scroll to position [10, 0]
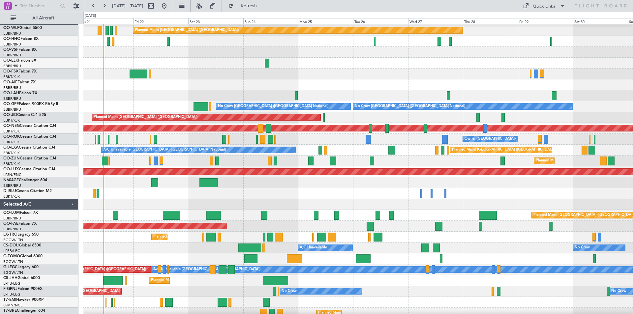
click at [85, 178] on div at bounding box center [357, 182] width 549 height 11
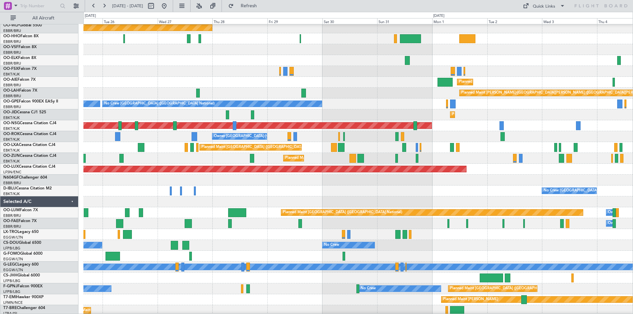
click at [130, 186] on div at bounding box center [357, 180] width 549 height 11
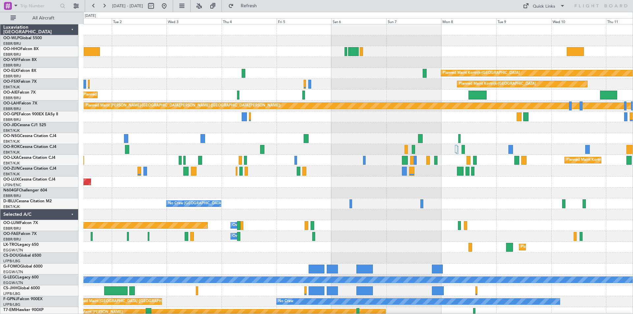
scroll to position [0, 0]
click at [34, 193] on div "Planned Maint Kortrijk-Wevelgem Planned Maint Kortrijk-Wevelgem Planned Maint L…" at bounding box center [316, 163] width 633 height 302
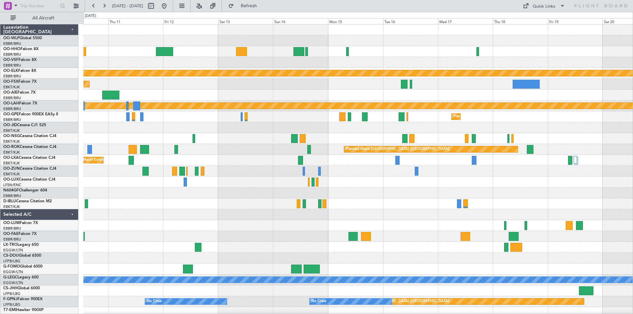
click at [184, 211] on div "Planned Maint Kortrijk-Wevelgem Planned Maint Kortrijk-Wevelgem Planned Maint A…" at bounding box center [357, 187] width 549 height 326
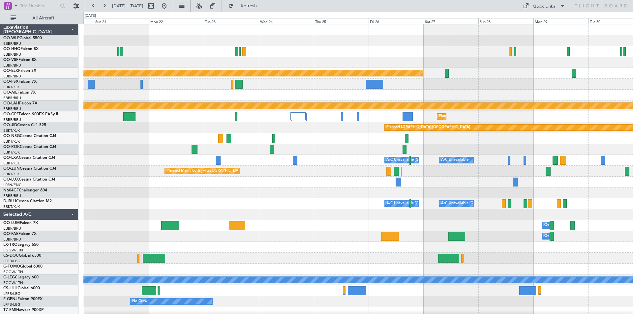
click at [109, 219] on div "Planned Maint Kortrijk-Wevelgem Planned Maint Alton-st Louis (St Louis Regl) Pl…" at bounding box center [357, 187] width 549 height 326
click at [535, 198] on div "A/C Unavailable Kortrijk-Wevelgem A/C Unavailable Brussels (Brussels National)" at bounding box center [357, 203] width 549 height 11
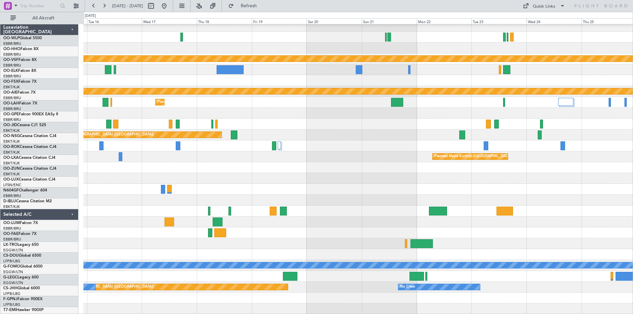
scroll to position [15, 0]
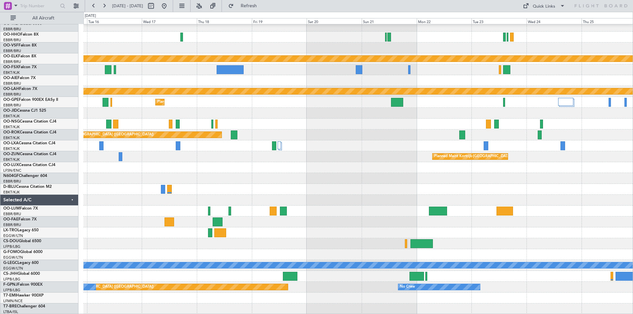
click at [553, 183] on div "Planned Maint Kortrijk-Wevelgem Planned Maint Alton-st Louis (St Louis Regl) Pl…" at bounding box center [357, 162] width 549 height 305
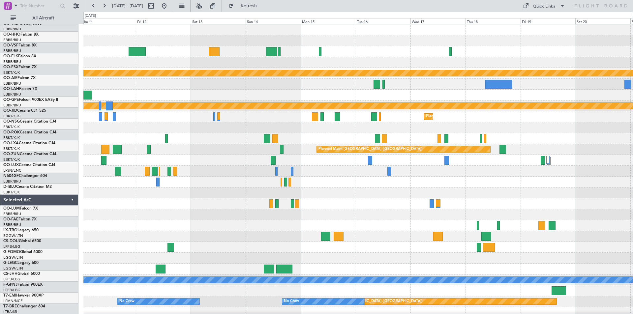
scroll to position [0, 0]
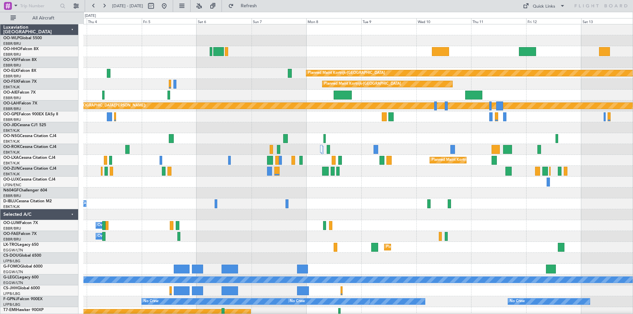
click at [582, 189] on div "Planned Maint Kortrijk-Wevelgem Planned Maint Kortrijk-Wevelgem Planned Maint A…" at bounding box center [357, 187] width 549 height 326
click at [169, 6] on button at bounding box center [164, 6] width 11 height 11
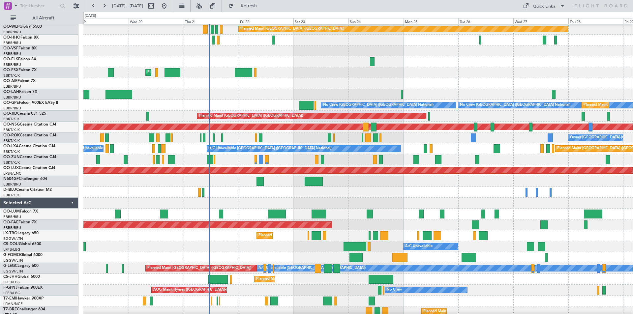
click at [426, 140] on div "Owner [GEOGRAPHIC_DATA]-[GEOGRAPHIC_DATA]" at bounding box center [357, 137] width 549 height 11
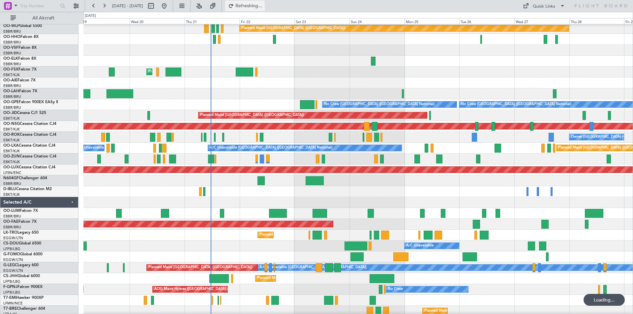
click at [263, 6] on span "Refreshing..." at bounding box center [249, 6] width 28 height 5
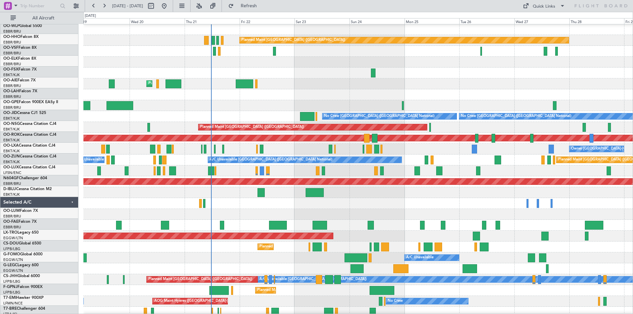
scroll to position [0, 0]
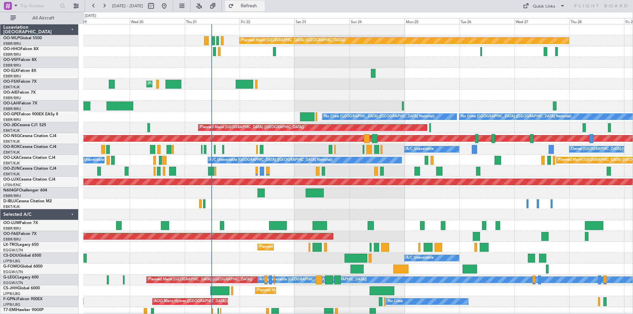
click at [263, 6] on span "Refresh" at bounding box center [249, 6] width 28 height 5
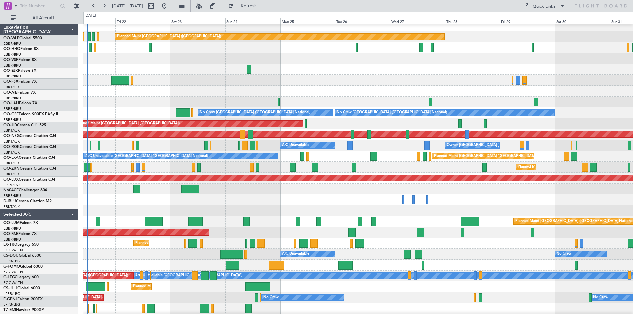
scroll to position [5, 0]
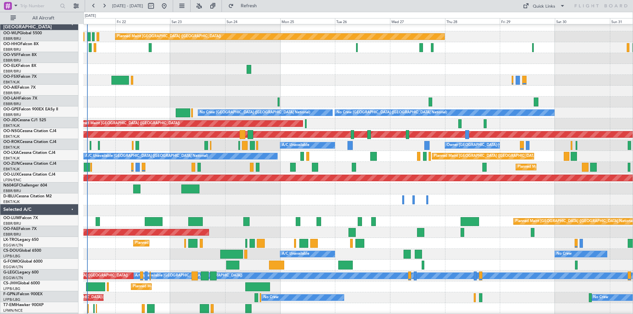
click at [325, 166] on div "Planned Maint Kortrijk-[GEOGRAPHIC_DATA]" at bounding box center [357, 167] width 549 height 11
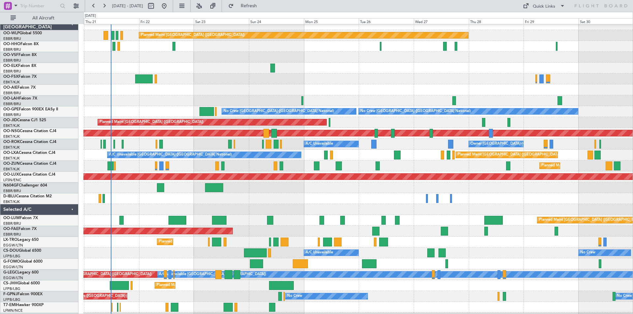
scroll to position [4, 0]
click at [294, 167] on div "Planned Maint Kortrijk-[GEOGRAPHIC_DATA]" at bounding box center [357, 165] width 549 height 11
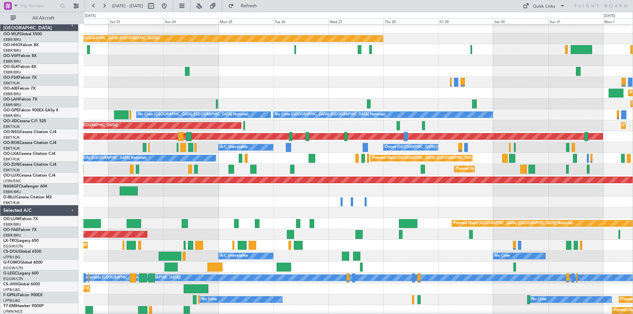
scroll to position [2, 0]
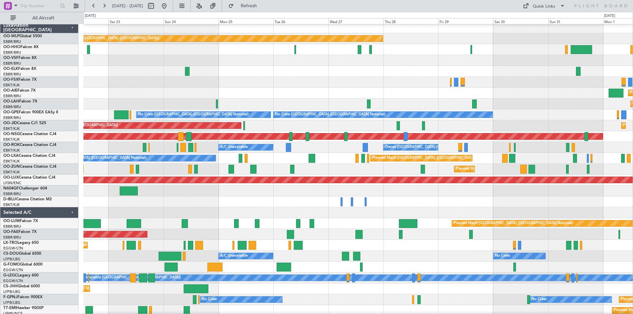
click at [293, 150] on div "Owner Kortrijk-Wevelgem A/C Unavailable" at bounding box center [357, 147] width 549 height 11
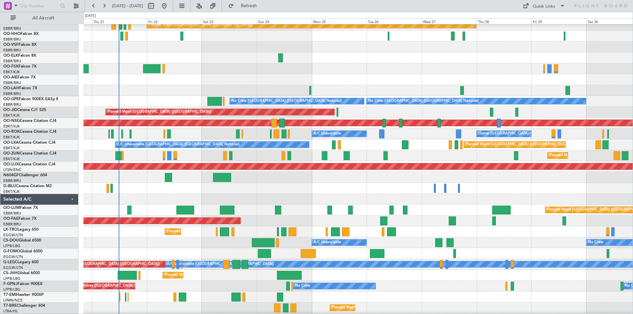
click at [584, 137] on div "Owner Kortrijk-Wevelgem A/C Unavailable" at bounding box center [357, 134] width 549 height 11
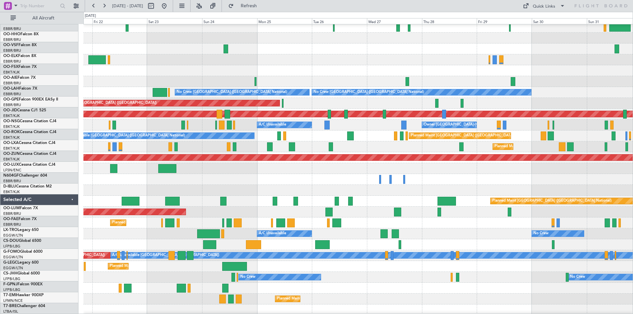
scroll to position [24, 0]
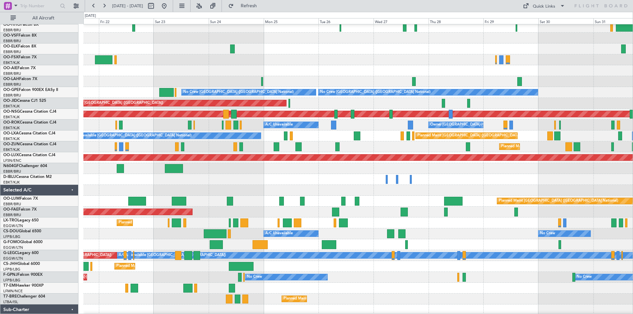
click at [435, 151] on div "Planned Maint Kortrijk-[GEOGRAPHIC_DATA]" at bounding box center [357, 146] width 549 height 11
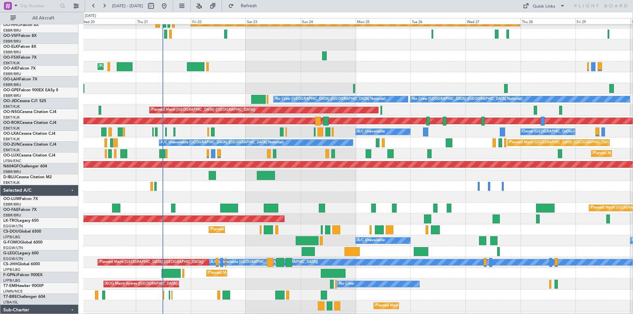
scroll to position [17, 0]
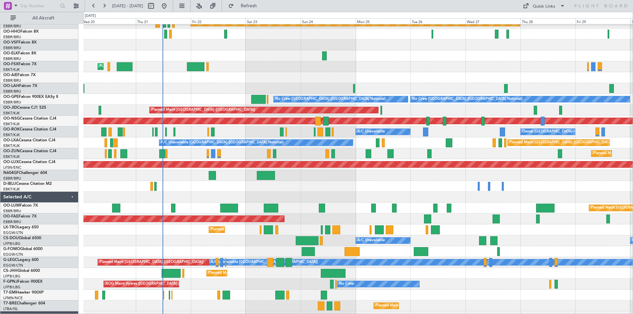
click at [355, 150] on div "Planned Maint Kortrijk-[GEOGRAPHIC_DATA]" at bounding box center [357, 153] width 549 height 11
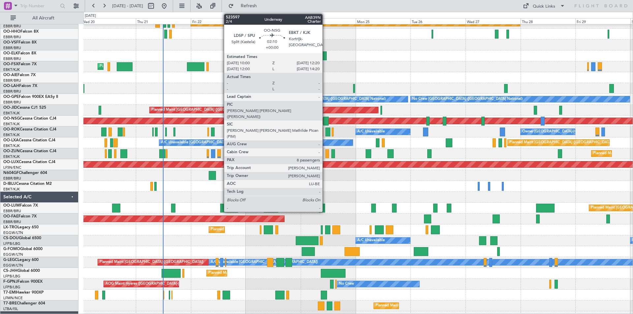
click at [325, 121] on div at bounding box center [326, 121] width 6 height 9
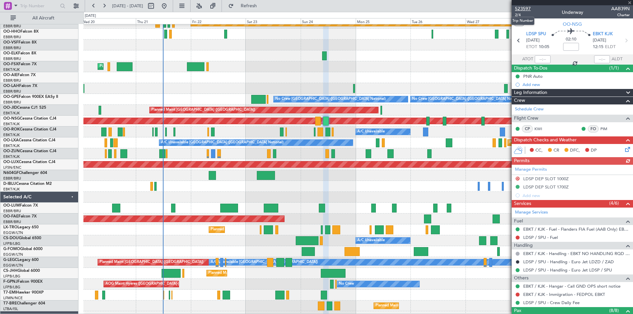
click at [522, 9] on span "523597" at bounding box center [523, 8] width 16 height 7
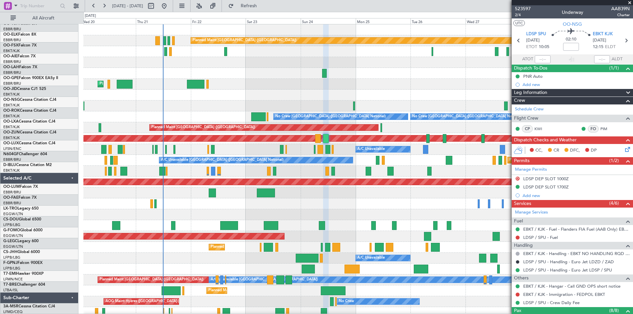
scroll to position [0, 0]
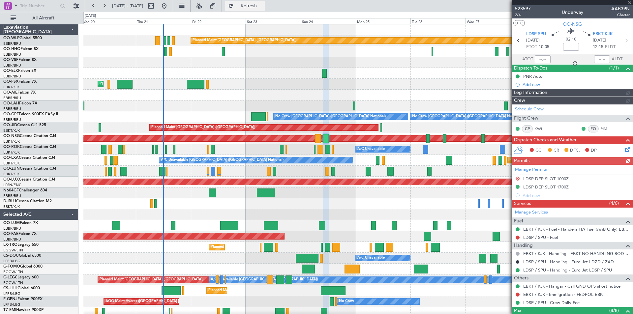
click at [261, 5] on span "Refresh" at bounding box center [249, 6] width 28 height 5
click at [263, 8] on span "Refresh" at bounding box center [249, 6] width 28 height 5
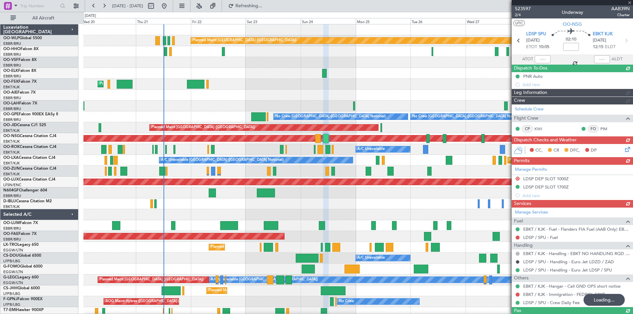
scroll to position [130, 0]
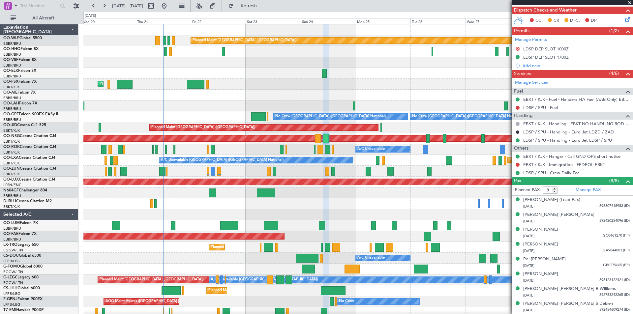
click at [628, 3] on span at bounding box center [629, 3] width 7 height 6
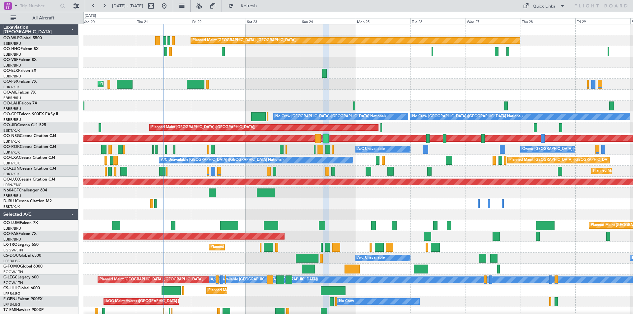
type input "0"
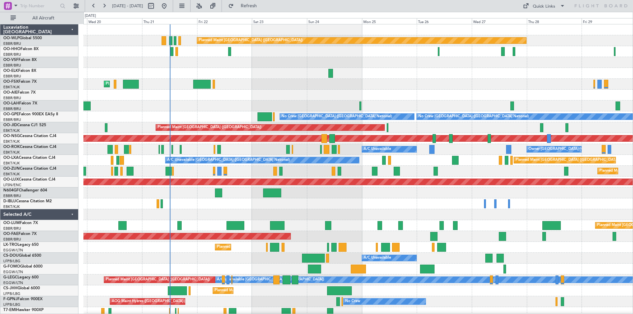
click at [231, 134] on div "Planned Maint Berlin (Brandenburg) AOG Maint Geneva (Cointrin) Planned Maint Ko…" at bounding box center [357, 187] width 549 height 326
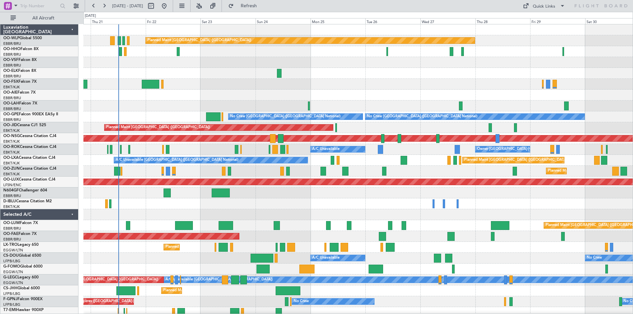
click at [123, 92] on div "Planned Maint Berlin (Brandenburg) Planned Maint Kortrijk-Wevelgem Planned Main…" at bounding box center [357, 187] width 549 height 326
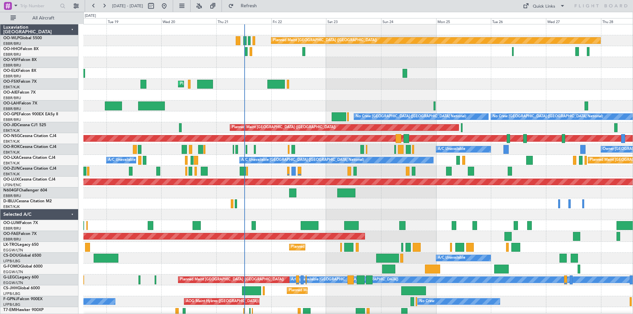
click at [422, 73] on div at bounding box center [357, 73] width 549 height 11
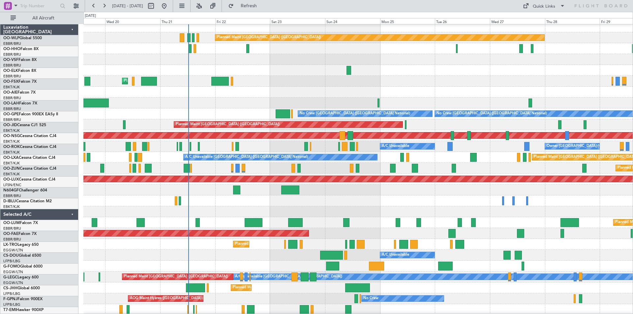
scroll to position [3, 0]
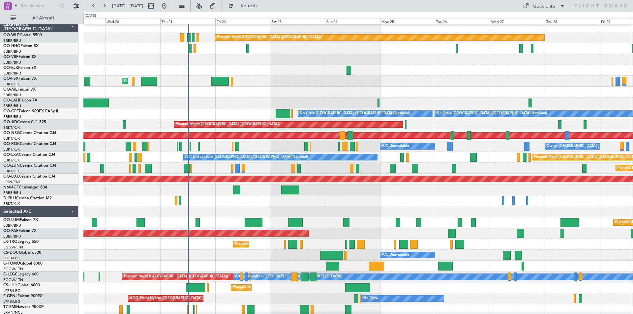
click at [386, 158] on div "Planned Maint Brussels (Brussels National) A/C Unavailable Brussels (Brussels N…" at bounding box center [357, 157] width 549 height 11
click at [265, 2] on button "Refresh" at bounding box center [245, 6] width 40 height 11
click at [263, 6] on span "Refresh" at bounding box center [249, 6] width 28 height 5
click at [392, 202] on div at bounding box center [357, 200] width 549 height 11
click at [265, 10] on button "Refresh" at bounding box center [245, 6] width 40 height 11
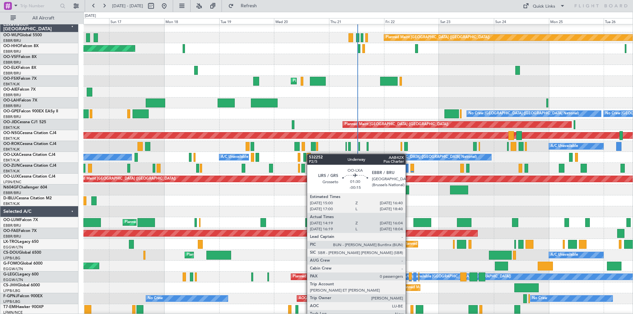
click at [310, 154] on div at bounding box center [308, 157] width 4 height 9
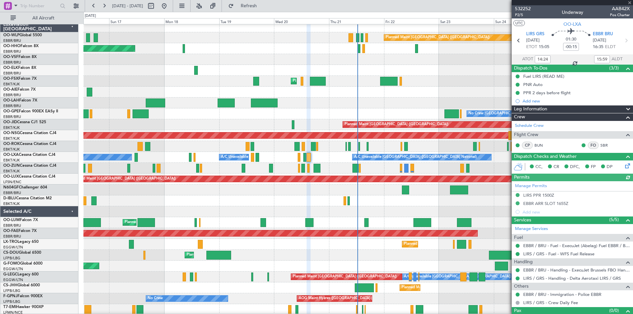
scroll to position [7, 0]
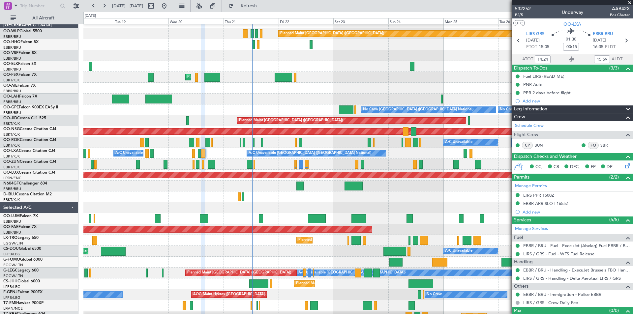
click at [226, 154] on div "A/C Unavailable Brussels (Brussels National) A/C Unavailable Brussels (Brussels…" at bounding box center [357, 153] width 549 height 11
click at [263, 5] on span "Refresh" at bounding box center [249, 6] width 28 height 5
click at [261, 4] on span "Refresh" at bounding box center [249, 6] width 28 height 5
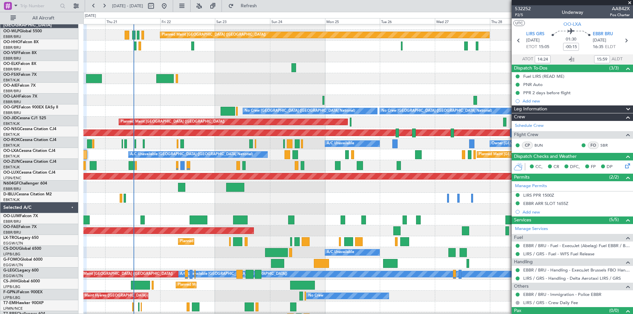
scroll to position [6, 0]
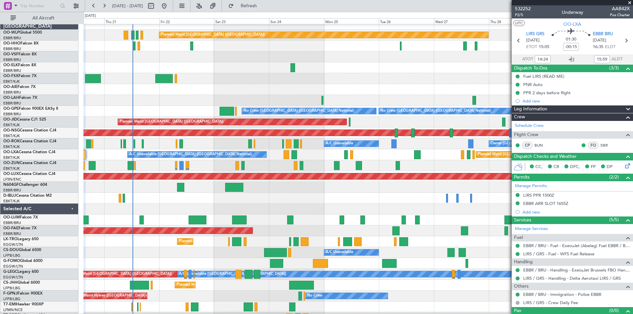
click at [306, 205] on div at bounding box center [357, 209] width 549 height 11
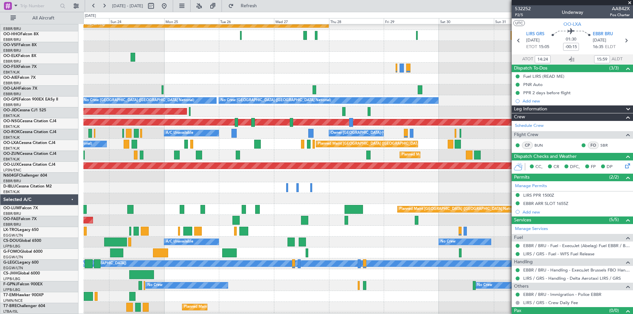
scroll to position [17, 0]
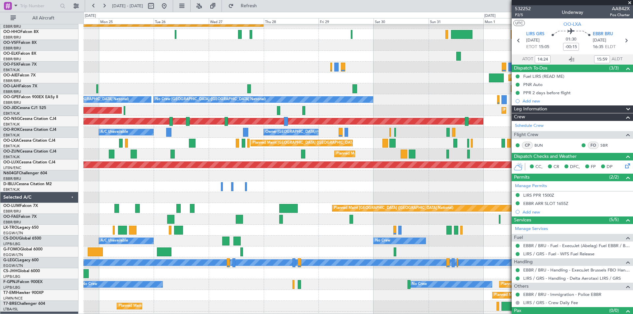
click at [320, 201] on div at bounding box center [357, 197] width 549 height 11
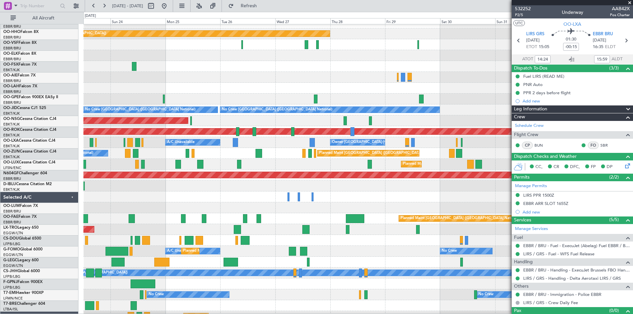
scroll to position [7, 0]
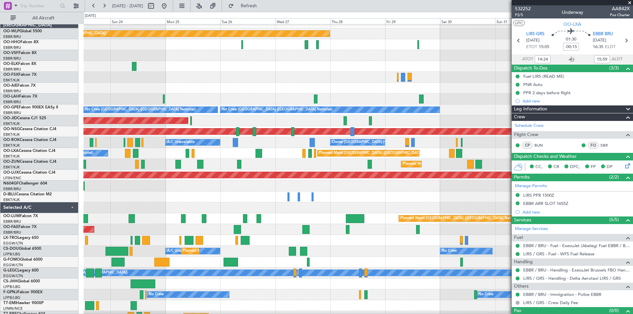
click at [432, 208] on div at bounding box center [357, 207] width 549 height 11
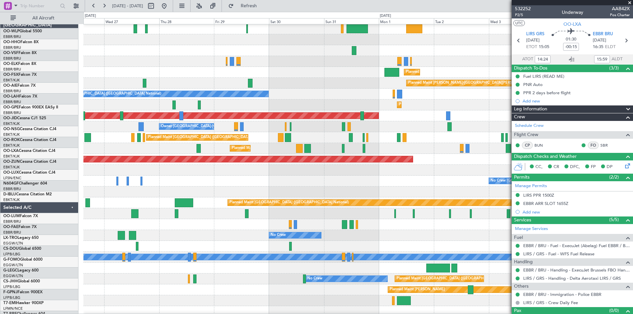
scroll to position [23, 0]
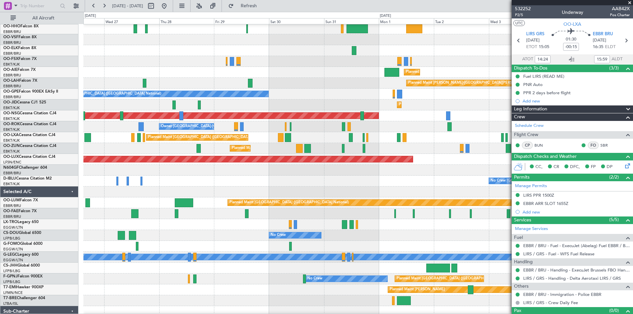
click at [219, 190] on div at bounding box center [357, 192] width 549 height 11
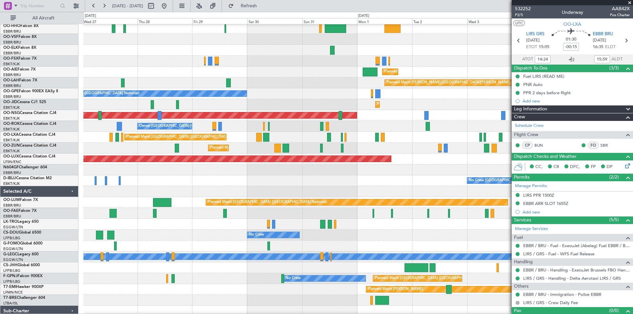
click at [336, 178] on div "No Crew [GEOGRAPHIC_DATA] ([GEOGRAPHIC_DATA] National)" at bounding box center [357, 180] width 549 height 11
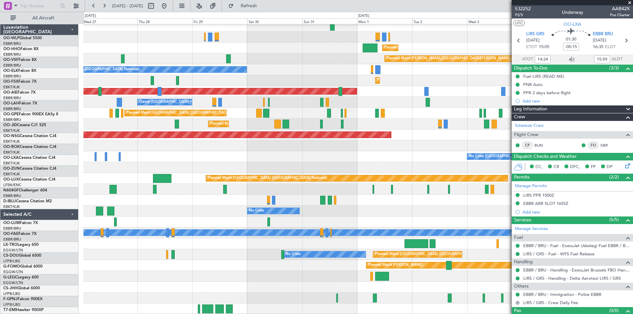
scroll to position [47, 0]
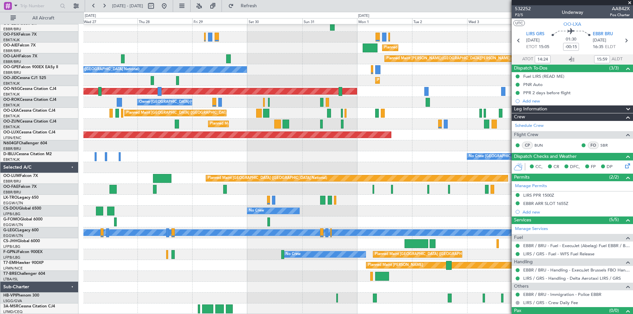
click at [339, 187] on div "Owner Melsbroek Air Base" at bounding box center [357, 189] width 549 height 11
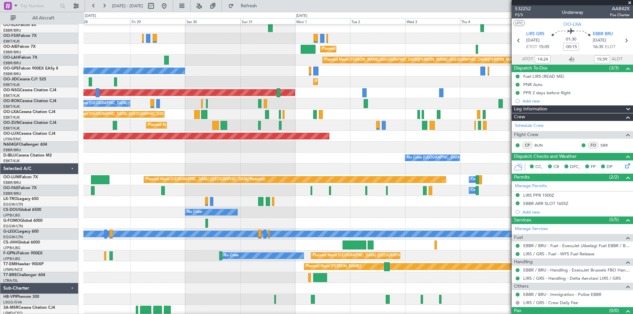
scroll to position [46, 0]
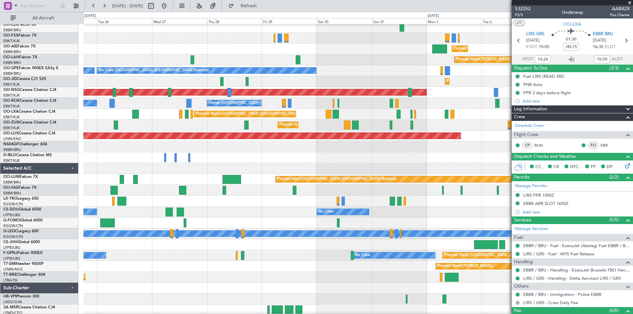
click at [417, 165] on div at bounding box center [357, 168] width 549 height 11
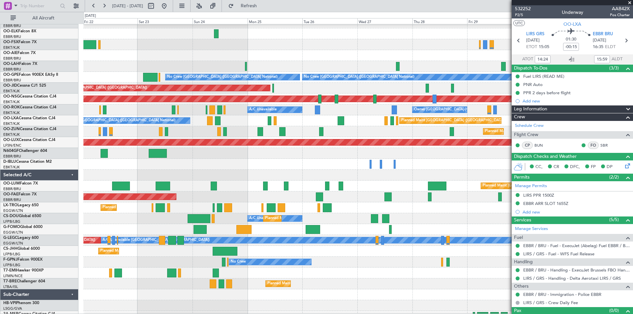
scroll to position [41, 0]
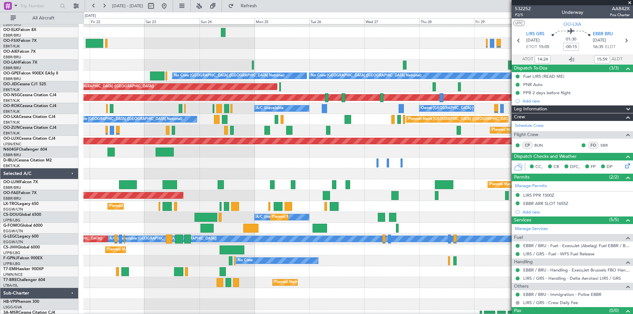
click at [576, 169] on fb-app "25 Aug 2025 - 04 Sep 2025 Refresh Quick Links All Aircraft Planned Maint Kortri…" at bounding box center [316, 159] width 633 height 309
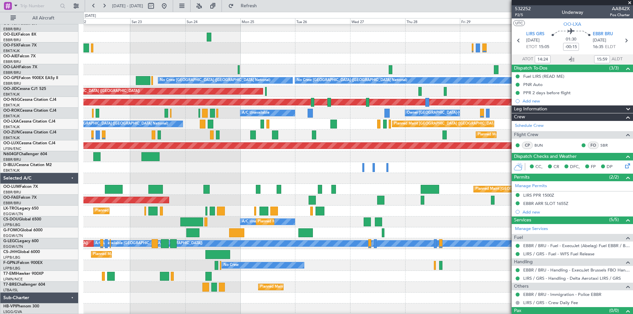
scroll to position [0, 0]
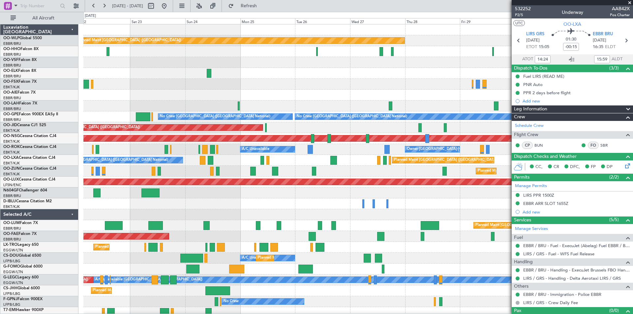
click at [629, 2] on span at bounding box center [629, 3] width 7 height 6
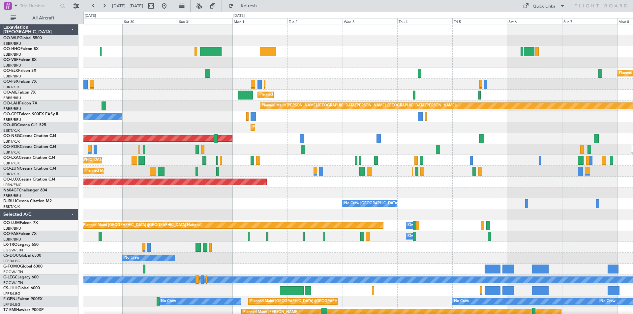
click at [119, 167] on div "Planned Maint Berlin (Brandenburg) Planned Maint Kortrijk-Wevelgem Planned Main…" at bounding box center [357, 192] width 549 height 337
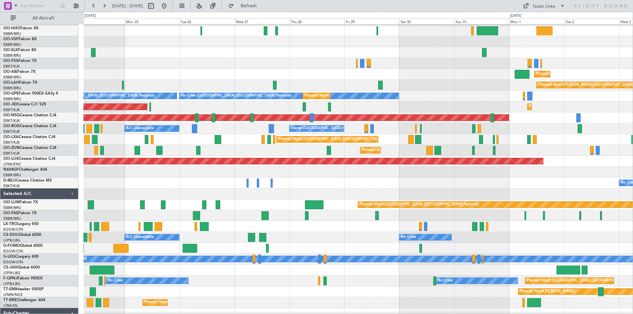
click at [579, 66] on div at bounding box center [357, 63] width 549 height 11
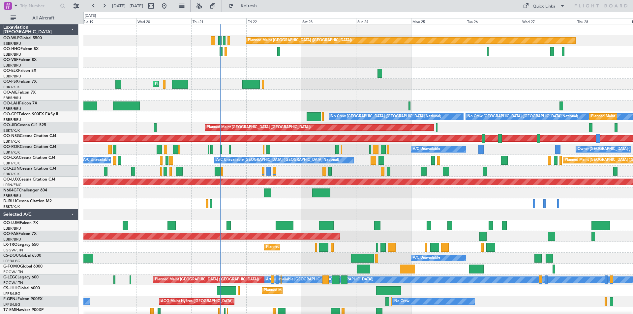
click at [522, 158] on div "Planned Maint Berlin (Brandenburg) AOG Maint Geneva (Cointrin) Planned Maint Ko…" at bounding box center [357, 192] width 549 height 337
